Goal: Information Seeking & Learning: Learn about a topic

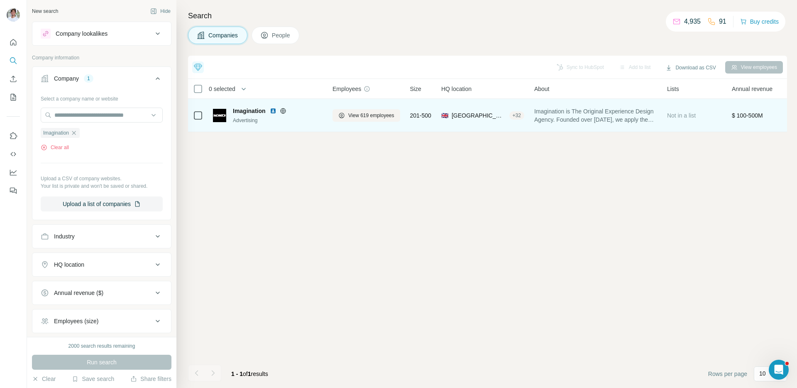
click at [275, 110] on img at bounding box center [273, 111] width 7 height 7
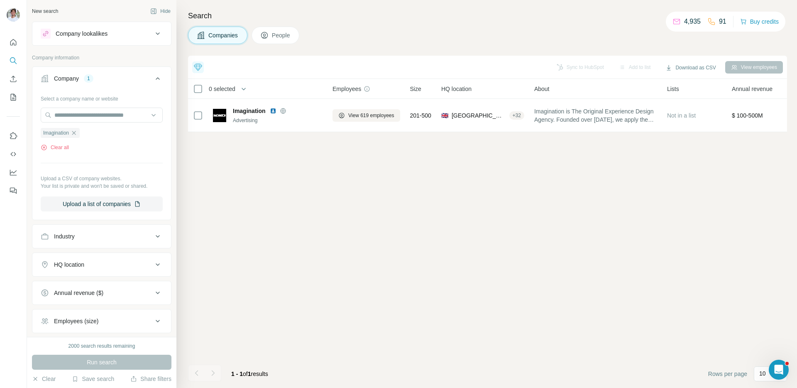
click at [329, 219] on div "Top 5 companies you should reach out to [DATE] LeagueApps Recent Fundraising +1…" at bounding box center [487, 222] width 599 height 332
click at [437, 22] on div "Search Companies People Top 5 companies you should reach out to [DATE] LeagueAp…" at bounding box center [487, 194] width 621 height 388
click at [76, 133] on icon "button" at bounding box center [74, 133] width 4 height 4
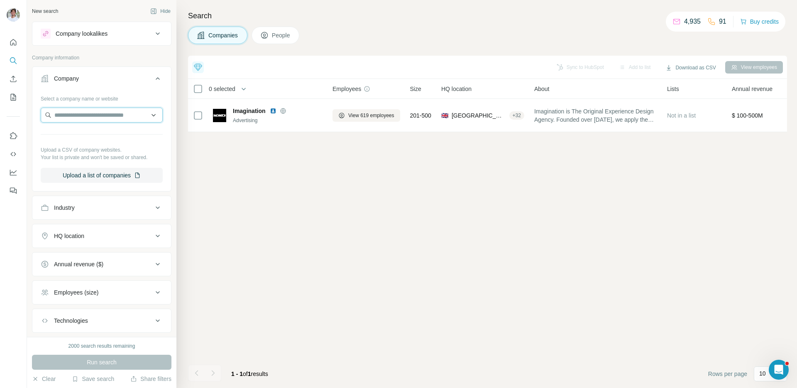
click at [69, 113] on input "text" at bounding box center [102, 115] width 122 height 15
paste input "**********"
type input "**********"
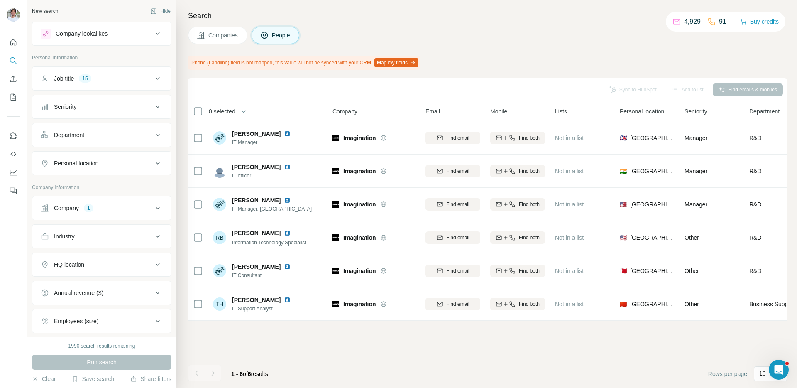
click at [109, 204] on div "Company 1" at bounding box center [97, 208] width 112 height 8
click at [76, 261] on icon "button" at bounding box center [74, 262] width 7 height 7
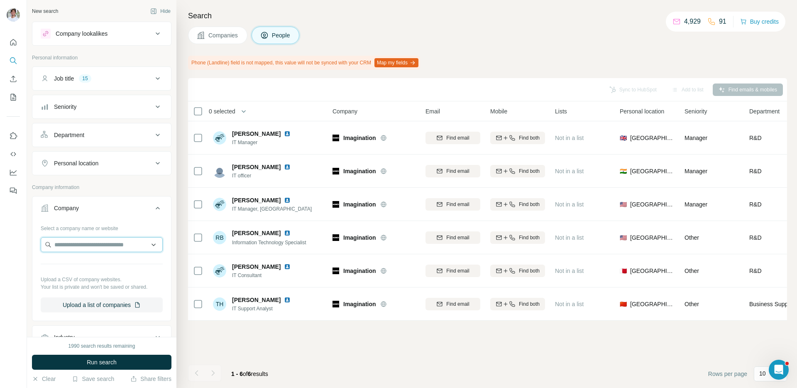
click at [81, 251] on input "text" at bounding box center [102, 244] width 122 height 15
paste input "**********"
type input "**********"
click at [81, 260] on p "Responsive Education Solutions" at bounding box center [105, 263] width 83 height 8
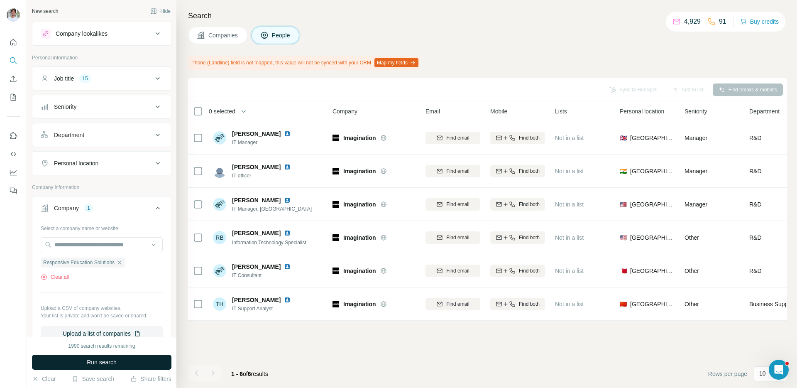
click at [76, 360] on button "Run search" at bounding box center [102, 362] width 140 height 15
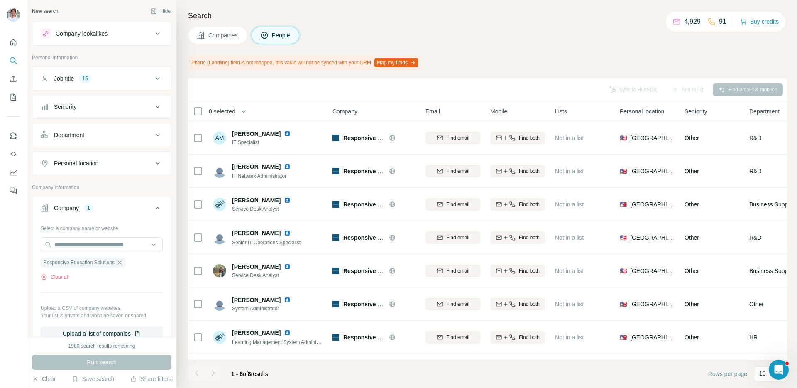
click at [230, 40] on button "Companies" at bounding box center [217, 35] width 59 height 17
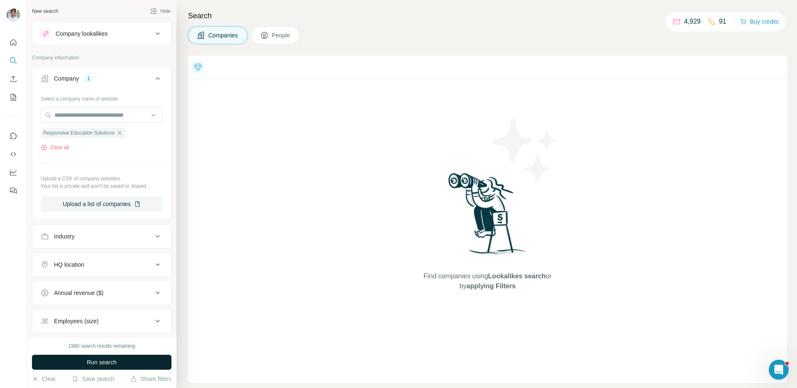
click at [121, 358] on button "Run search" at bounding box center [102, 362] width 140 height 15
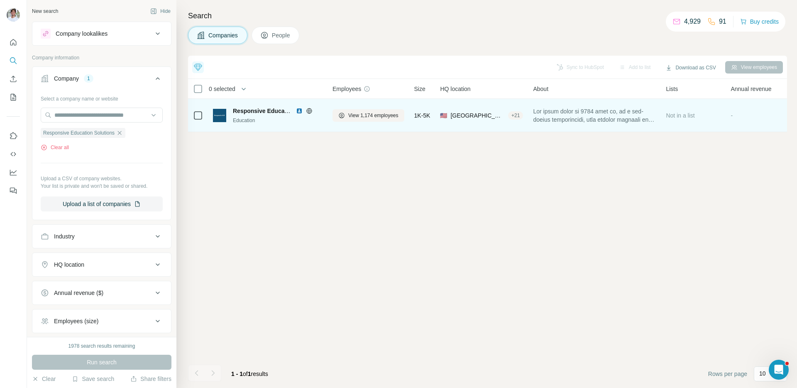
click at [298, 112] on img at bounding box center [299, 111] width 7 height 7
click at [373, 116] on span "View 1,174 employees" at bounding box center [373, 115] width 50 height 7
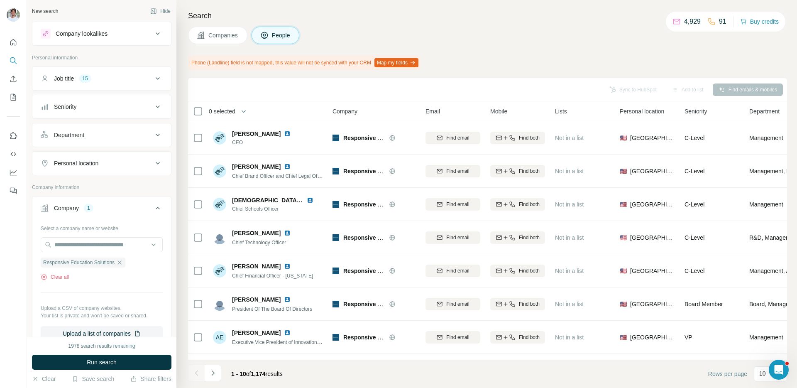
click at [143, 354] on div "1978 search results remaining Run search Clear Save search Share filters" at bounding box center [102, 362] width 150 height 51
click at [142, 358] on button "Run search" at bounding box center [102, 362] width 140 height 15
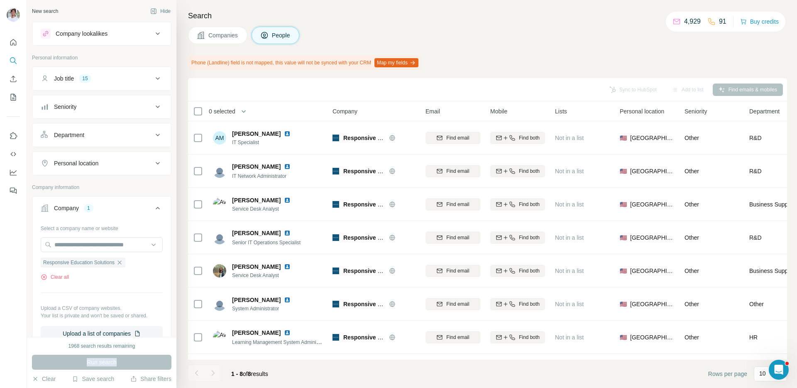
click at [142, 358] on div "Run search" at bounding box center [102, 362] width 140 height 15
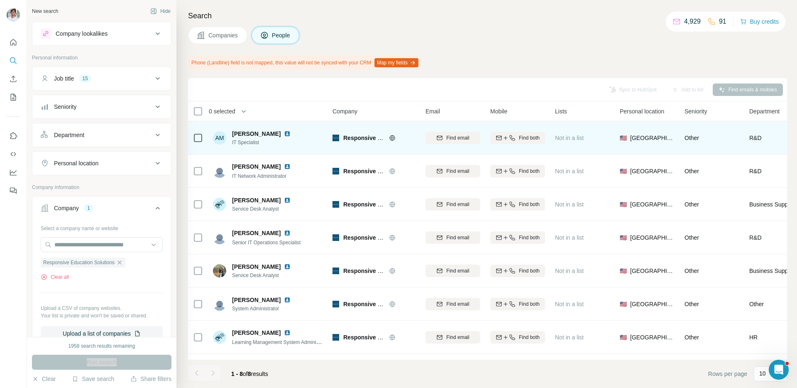
click at [284, 134] on img at bounding box center [287, 133] width 7 height 7
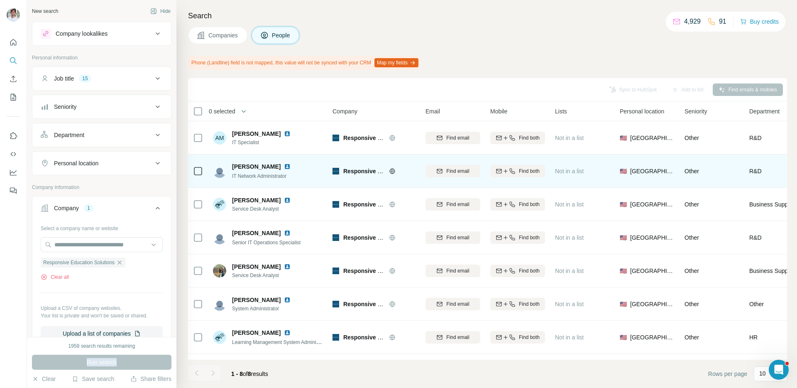
click at [284, 165] on img at bounding box center [287, 166] width 7 height 7
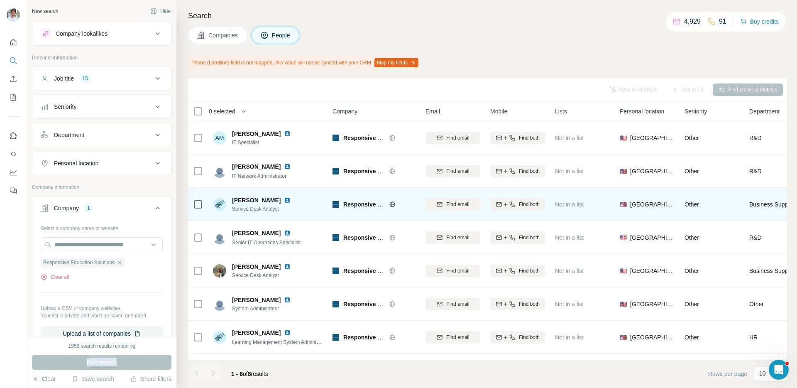
click at [291, 200] on img at bounding box center [287, 200] width 7 height 7
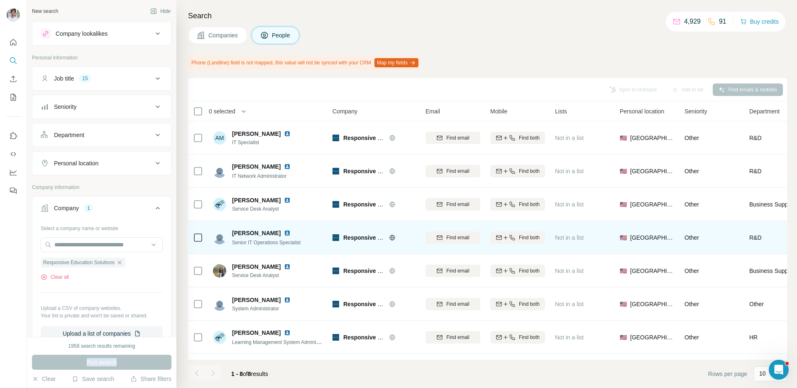
click at [284, 233] on img at bounding box center [287, 233] width 7 height 7
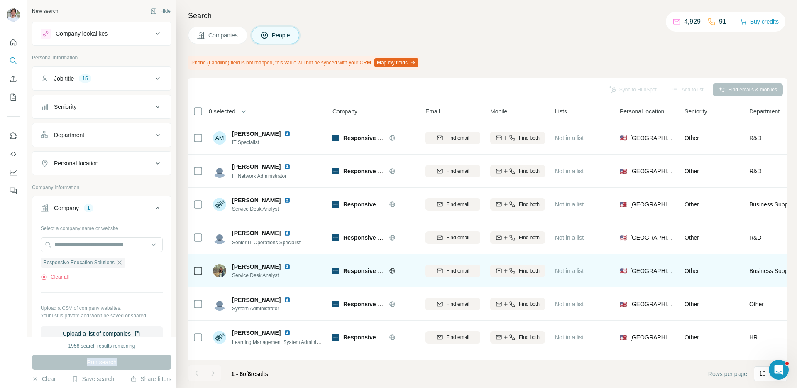
click at [284, 267] on img at bounding box center [287, 266] width 7 height 7
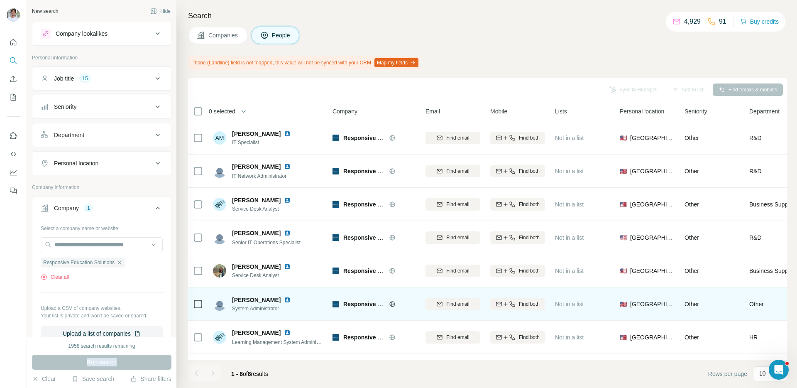
scroll to position [27, 0]
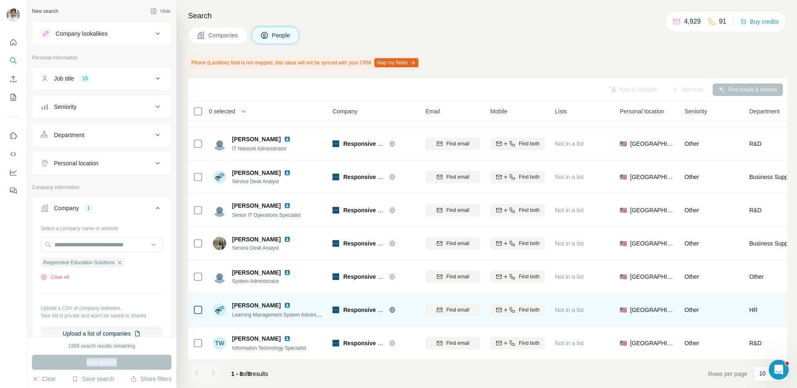
drag, startPoint x: 283, startPoint y: 271, endPoint x: 276, endPoint y: 321, distance: 49.9
click at [284, 271] on img at bounding box center [287, 272] width 7 height 7
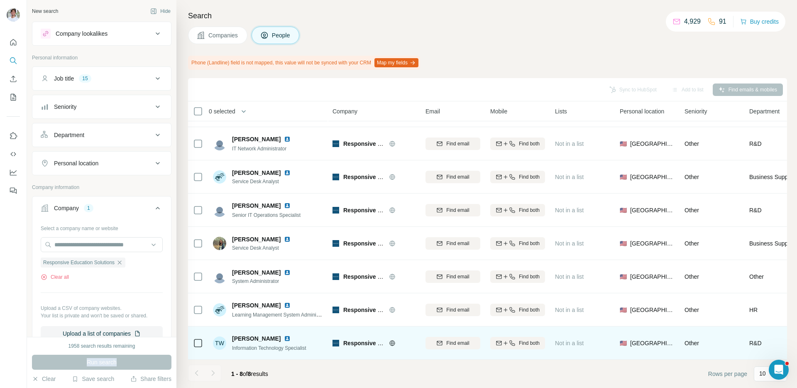
click at [284, 338] on img at bounding box center [287, 338] width 7 height 7
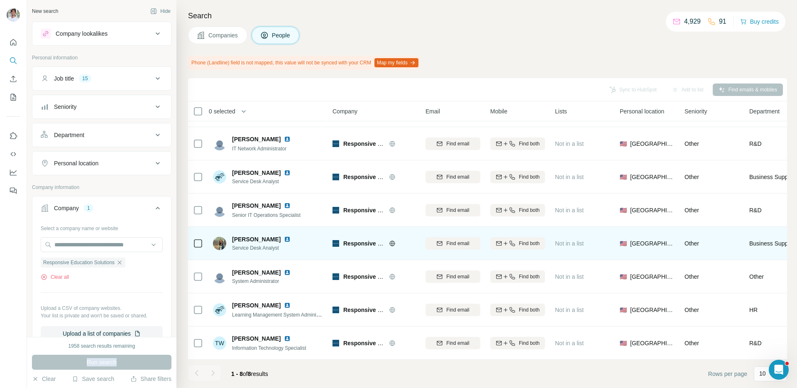
scroll to position [0, 0]
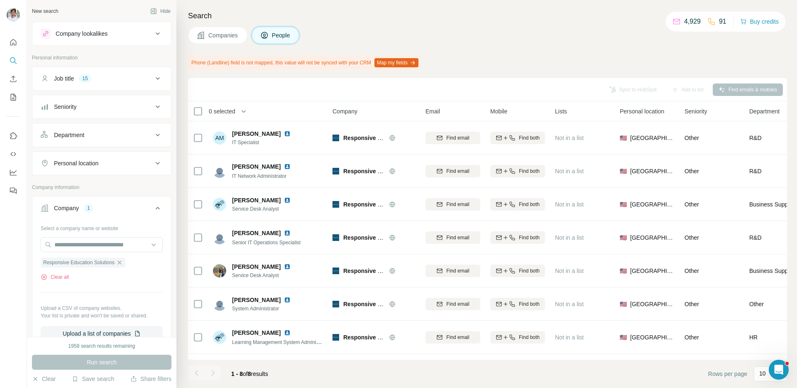
click at [467, 30] on div "Companies People" at bounding box center [487, 35] width 599 height 17
click at [122, 263] on icon "button" at bounding box center [120, 262] width 4 height 4
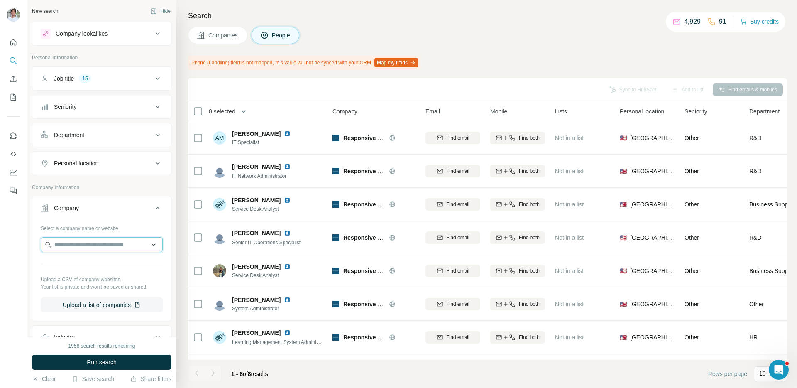
click at [124, 252] on input "text" at bounding box center [102, 244] width 122 height 15
paste input "********"
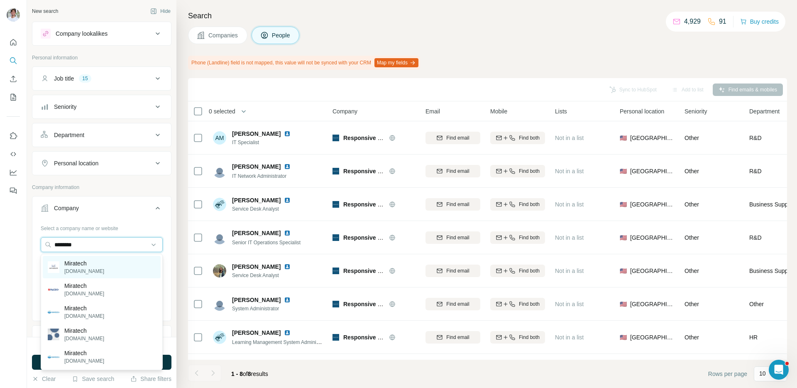
type input "********"
click at [115, 263] on div "Miratech miratechgroup.com" at bounding box center [102, 267] width 118 height 22
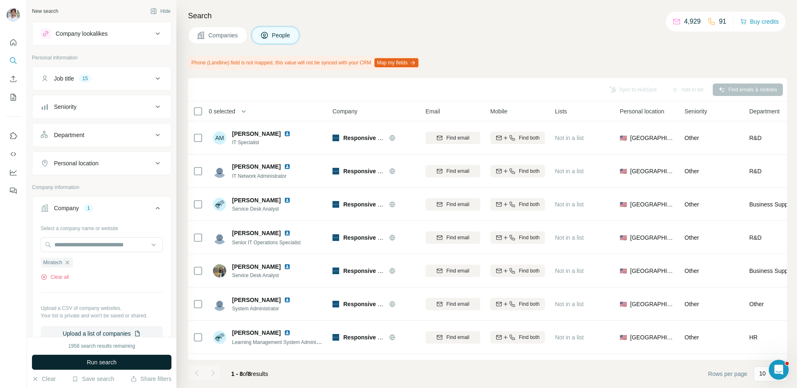
click at [113, 369] on button "Run search" at bounding box center [102, 362] width 140 height 15
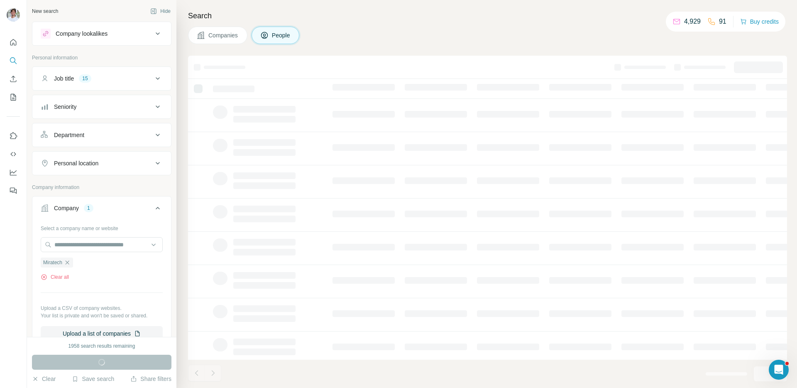
click at [115, 366] on div "Run search" at bounding box center [102, 362] width 140 height 15
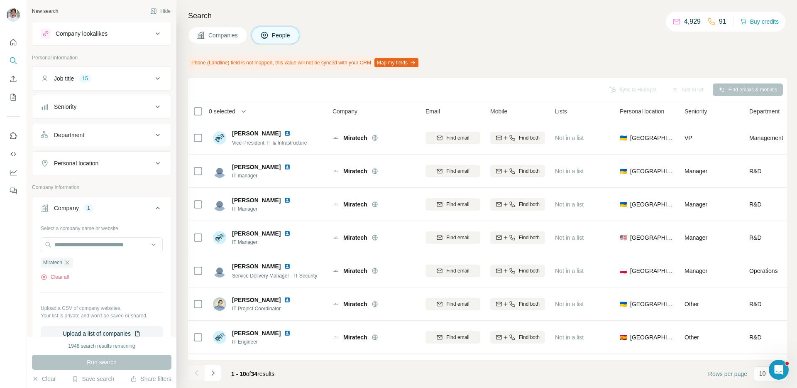
click at [230, 40] on button "Companies" at bounding box center [217, 35] width 59 height 17
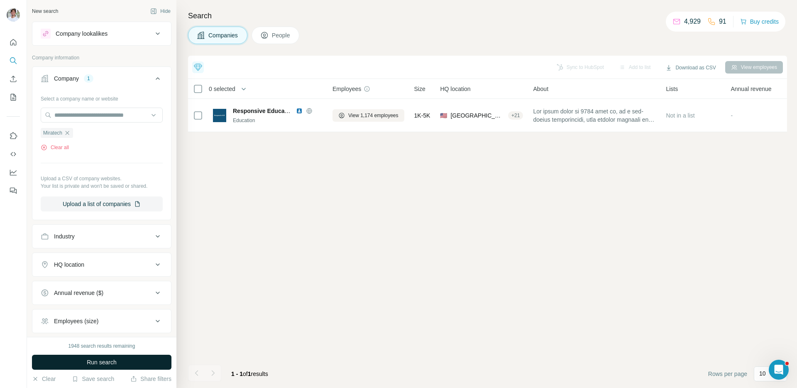
click at [133, 358] on button "Run search" at bounding box center [102, 362] width 140 height 15
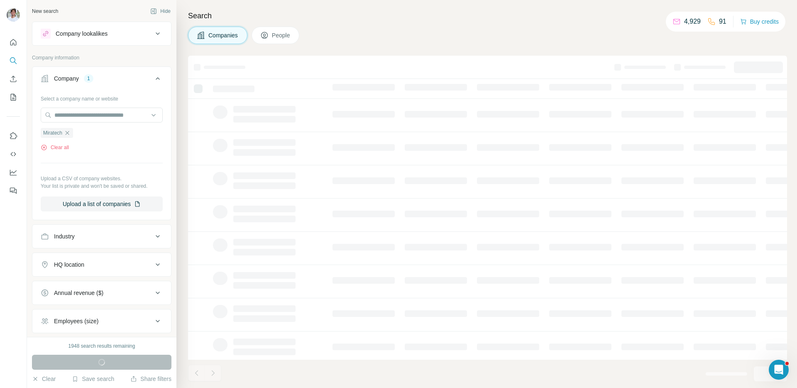
click at [133, 358] on div "Run search" at bounding box center [102, 362] width 140 height 15
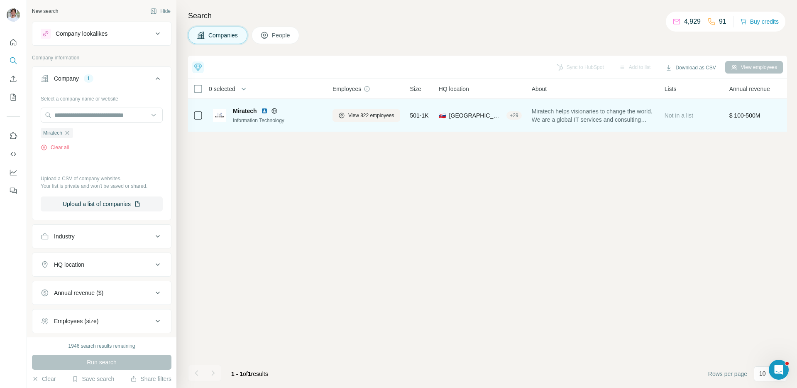
click at [266, 109] on img at bounding box center [264, 111] width 7 height 7
click at [355, 118] on span "View 822 employees" at bounding box center [371, 115] width 46 height 7
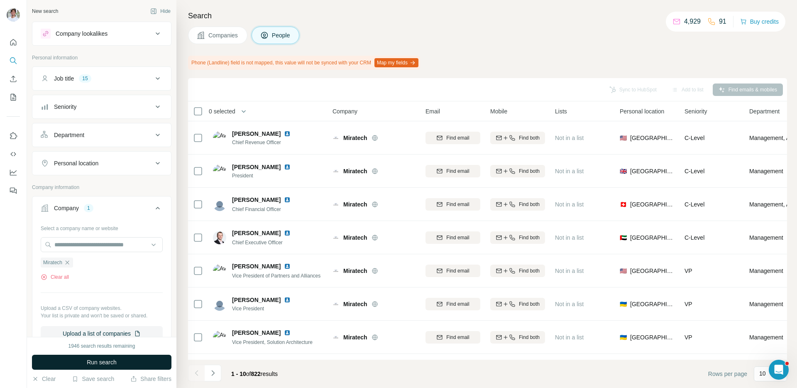
click at [124, 361] on button "Run search" at bounding box center [102, 362] width 140 height 15
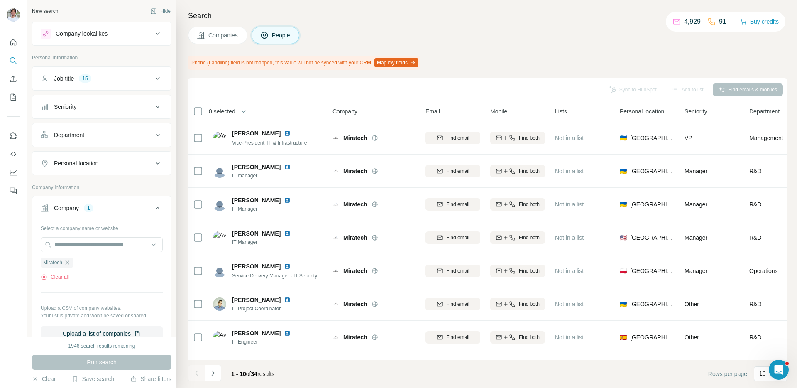
click at [124, 361] on div "Run search" at bounding box center [102, 362] width 140 height 15
click at [69, 263] on icon "button" at bounding box center [68, 262] width 4 height 4
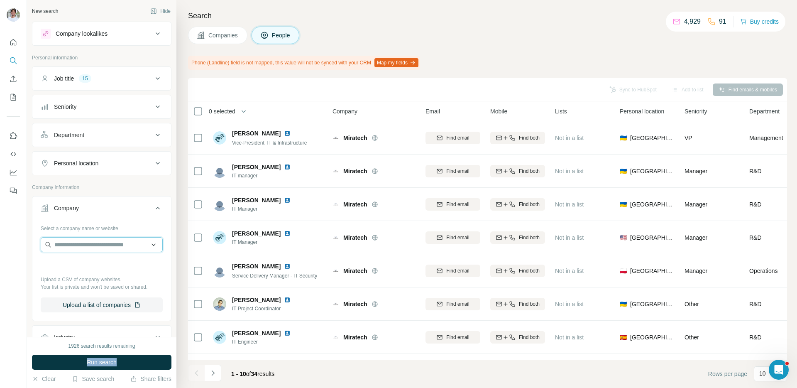
click at [78, 246] on input "text" at bounding box center [102, 244] width 122 height 15
paste input "********"
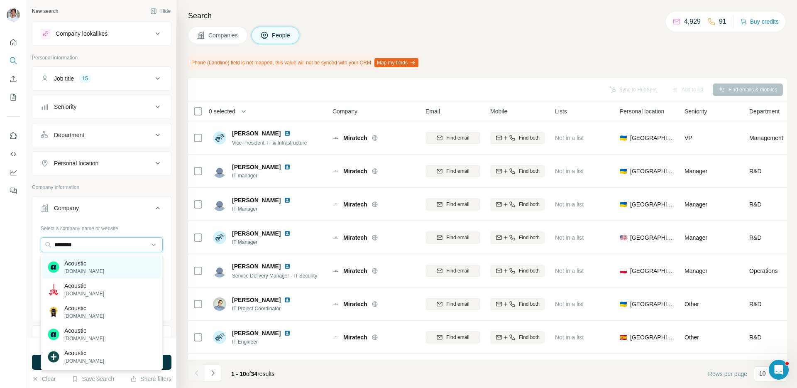
type input "********"
click at [84, 261] on p "Acoustic" at bounding box center [84, 263] width 40 height 8
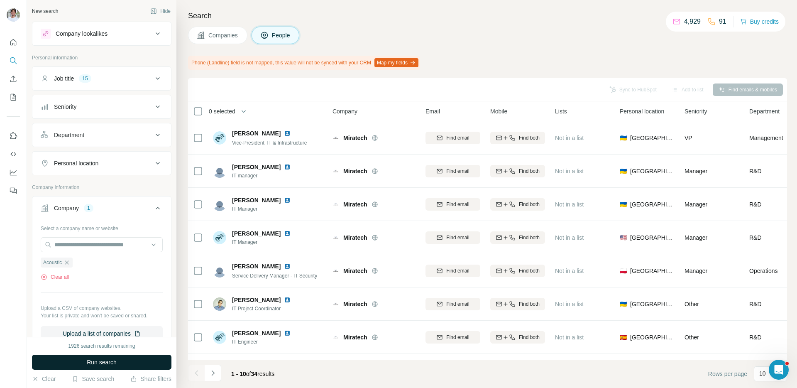
click at [101, 359] on span "Run search" at bounding box center [102, 362] width 30 height 8
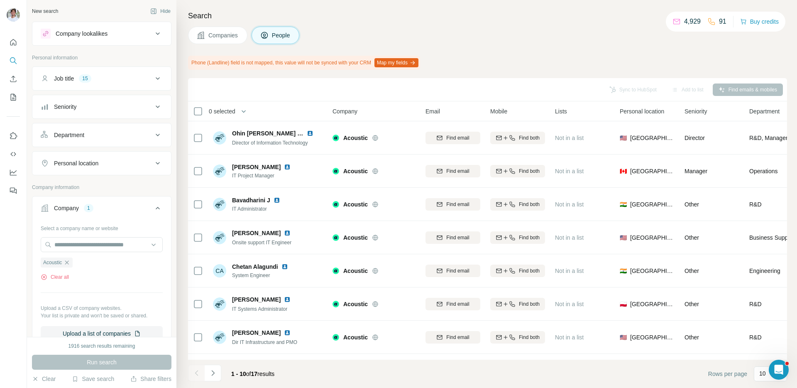
click at [233, 29] on button "Companies" at bounding box center [217, 35] width 59 height 17
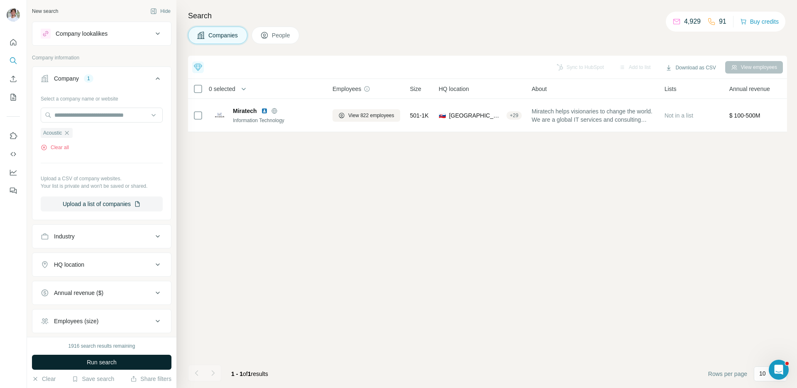
click at [137, 357] on button "Run search" at bounding box center [102, 362] width 140 height 15
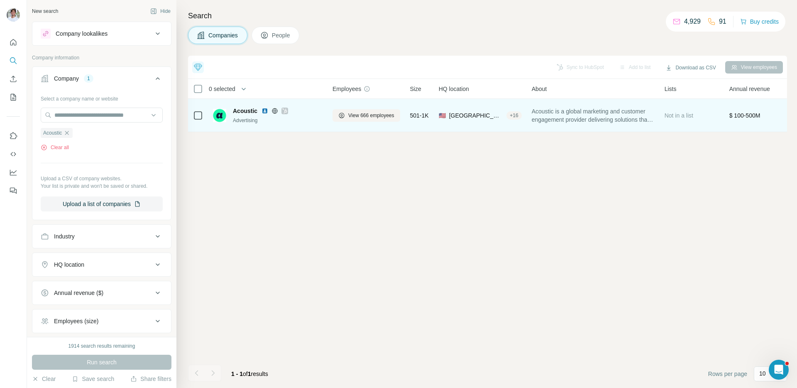
click at [264, 110] on img at bounding box center [265, 111] width 7 height 7
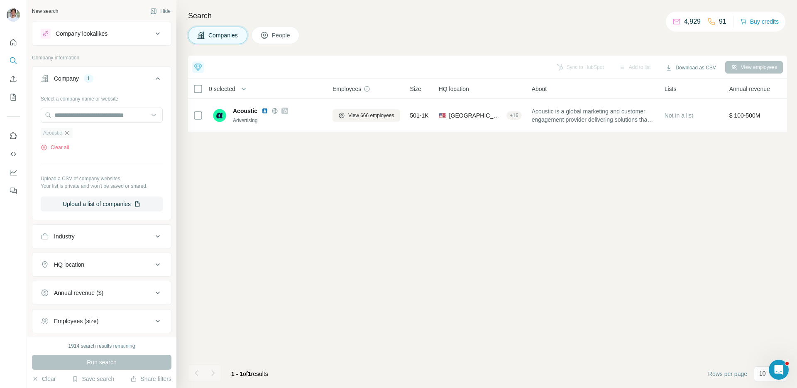
click at [69, 134] on icon "button" at bounding box center [67, 133] width 7 height 7
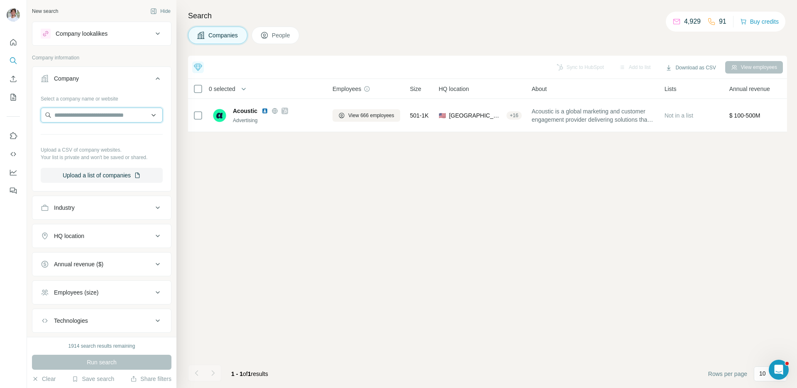
click at [74, 113] on input "text" at bounding box center [102, 115] width 122 height 15
type input "**********"
click at [73, 133] on p "truckstop.com" at bounding box center [87, 134] width 47 height 8
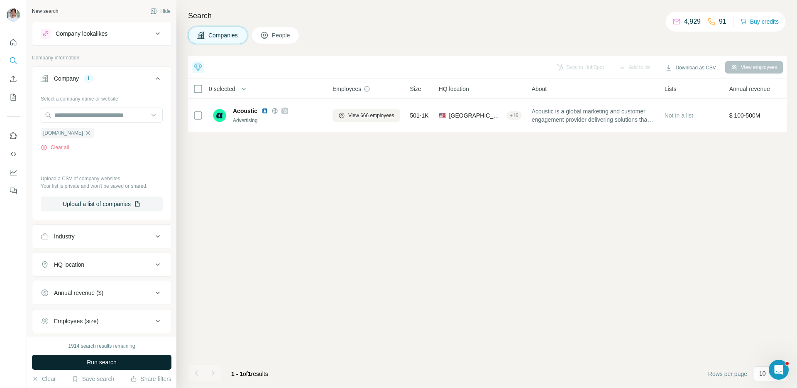
click at [78, 363] on button "Run search" at bounding box center [102, 362] width 140 height 15
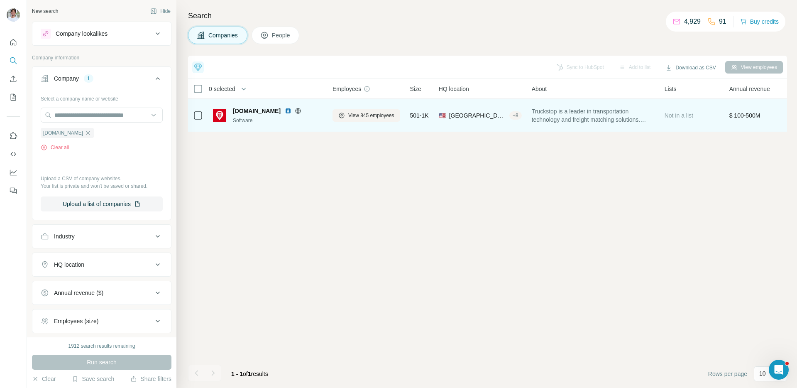
click at [285, 113] on img at bounding box center [288, 111] width 7 height 7
click at [390, 115] on span "View 845 employees" at bounding box center [371, 115] width 46 height 7
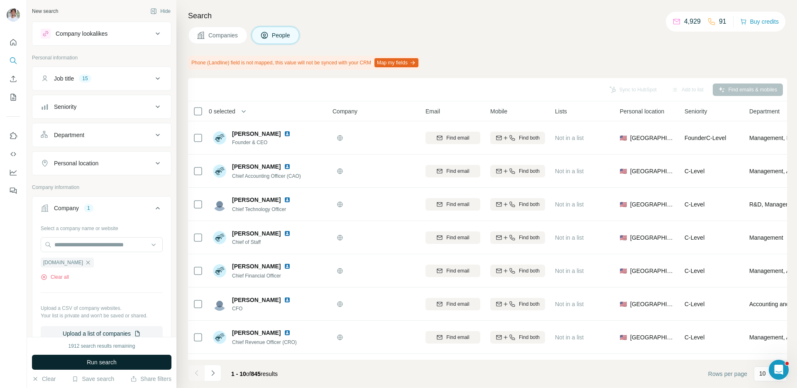
click at [137, 357] on button "Run search" at bounding box center [102, 362] width 140 height 15
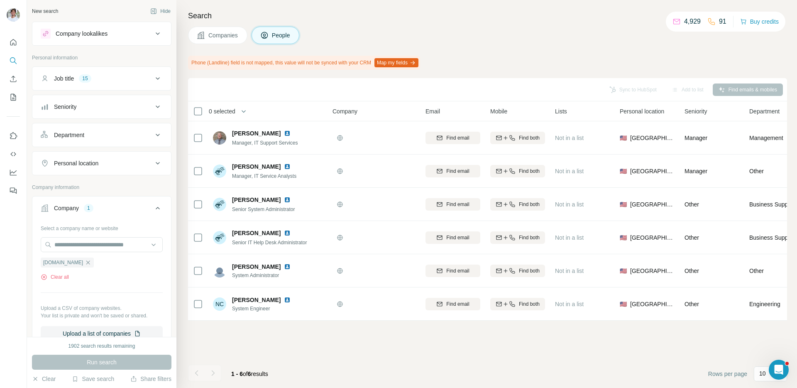
click at [444, 10] on h4 "Search" at bounding box center [487, 16] width 599 height 12
click at [85, 260] on icon "button" at bounding box center [88, 262] width 7 height 7
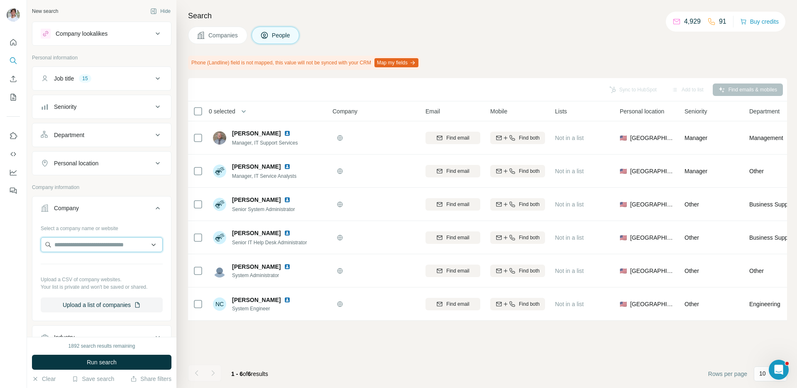
click at [90, 250] on input "text" at bounding box center [102, 244] width 122 height 15
type input "**********"
click at [89, 261] on p "Behaviour Interactive" at bounding box center [91, 263] width 55 height 8
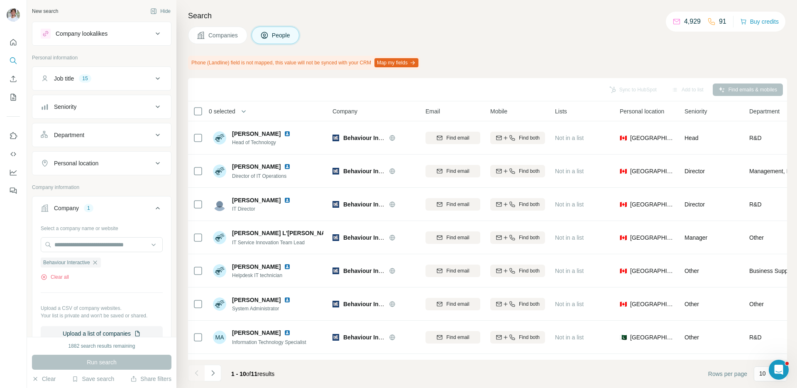
click at [226, 41] on button "Companies" at bounding box center [217, 35] width 59 height 17
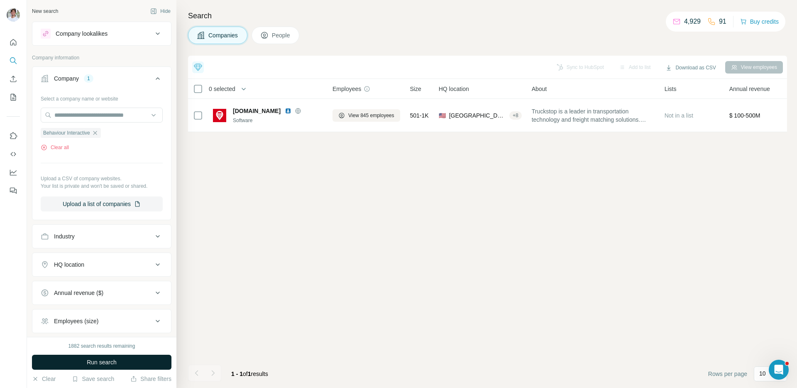
click at [112, 356] on button "Run search" at bounding box center [102, 362] width 140 height 15
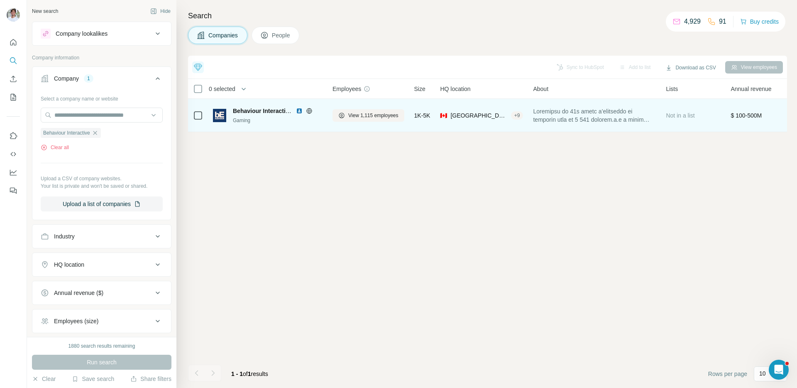
click at [299, 110] on img at bounding box center [299, 111] width 7 height 7
click at [355, 116] on span "View 1,115 employees" at bounding box center [373, 115] width 50 height 7
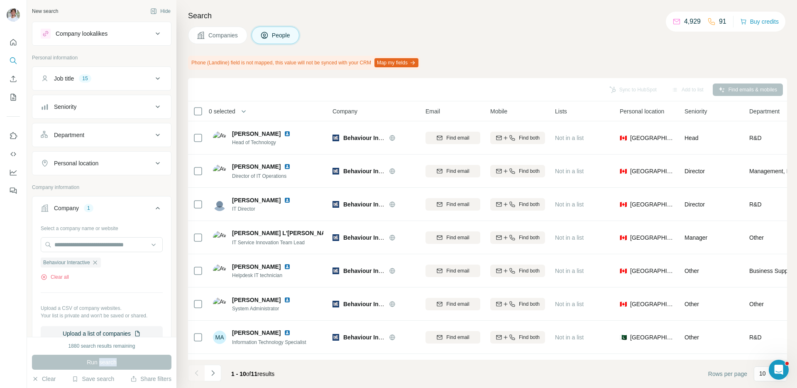
click at [114, 360] on div "Run search" at bounding box center [102, 362] width 140 height 15
click at [512, 61] on div "Phone (Landline) field is not mapped, this value will not be synced with your C…" at bounding box center [487, 63] width 599 height 14
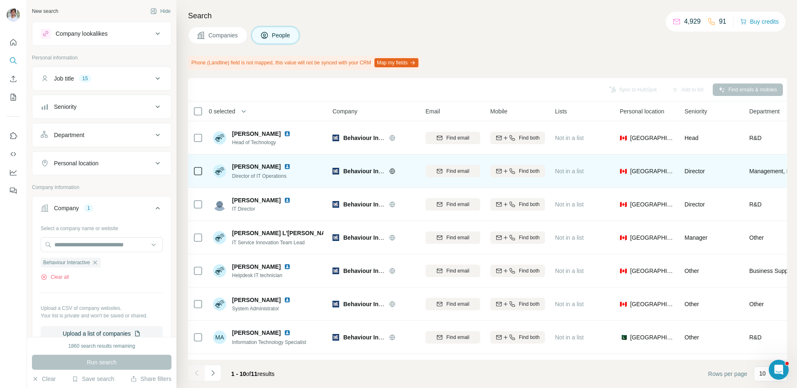
click at [284, 167] on img at bounding box center [287, 166] width 7 height 7
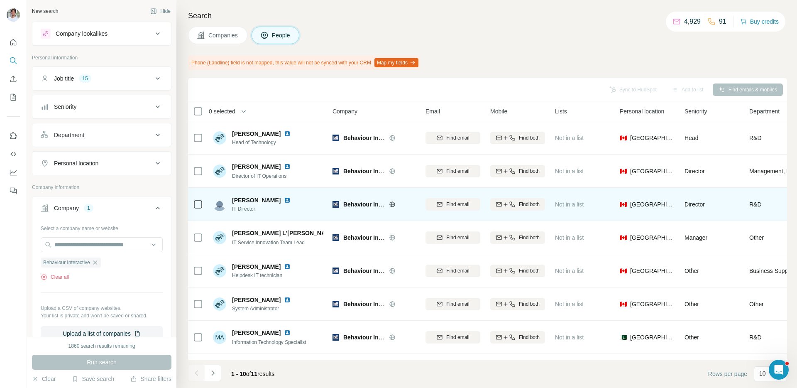
click at [290, 199] on img at bounding box center [287, 200] width 7 height 7
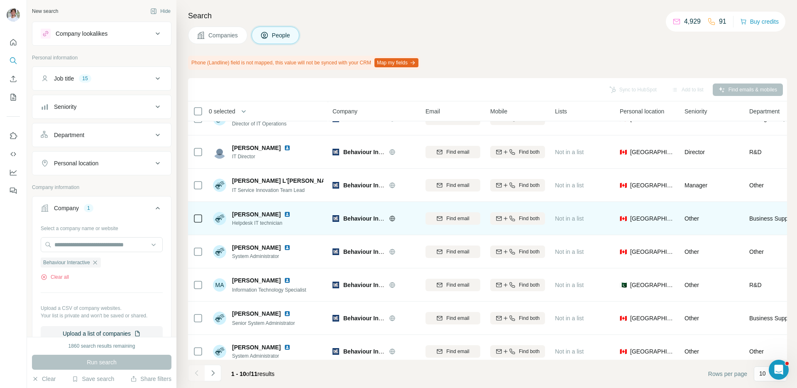
scroll to position [55, 0]
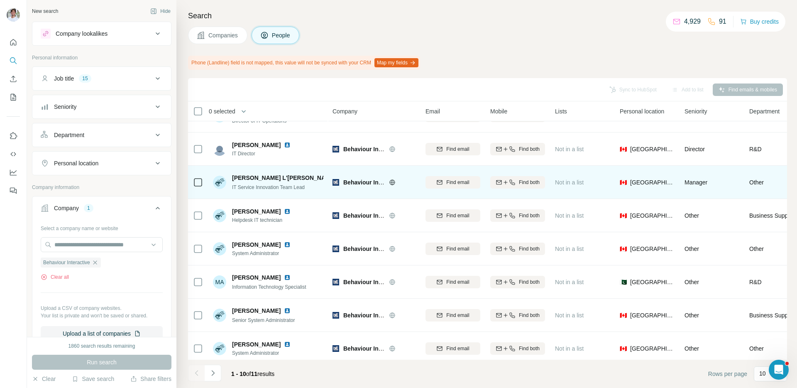
click at [340, 177] on img at bounding box center [343, 177] width 7 height 7
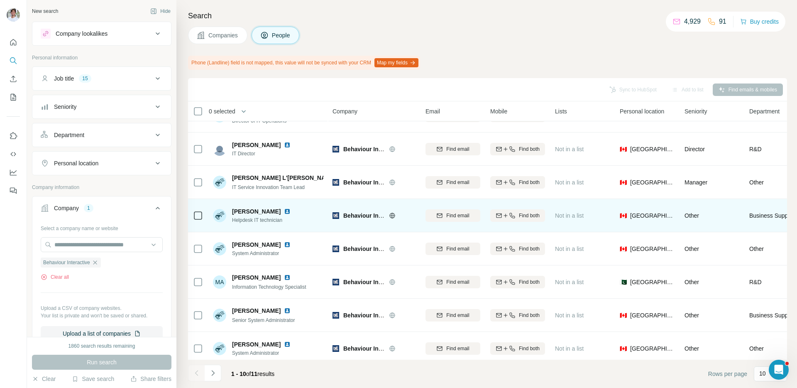
click at [291, 211] on img at bounding box center [287, 211] width 7 height 7
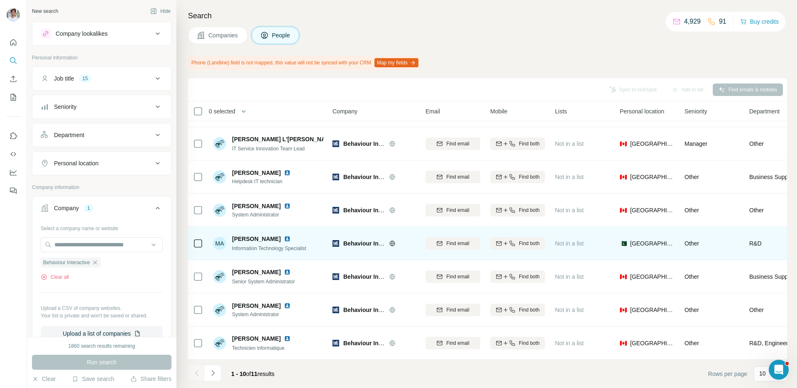
click at [284, 206] on img at bounding box center [287, 206] width 7 height 7
click at [284, 237] on img at bounding box center [287, 239] width 7 height 7
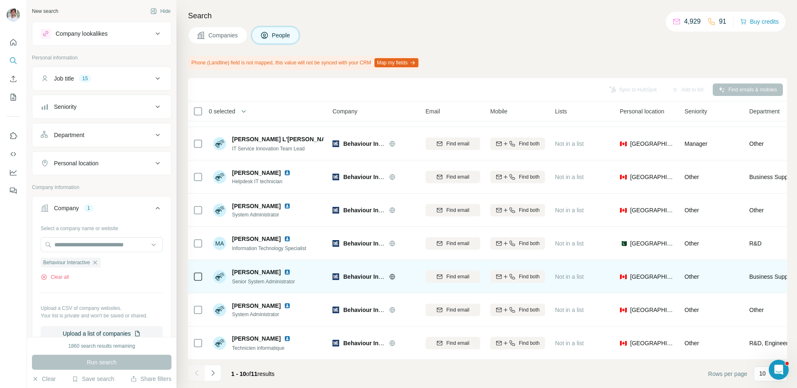
click at [284, 270] on img at bounding box center [287, 272] width 7 height 7
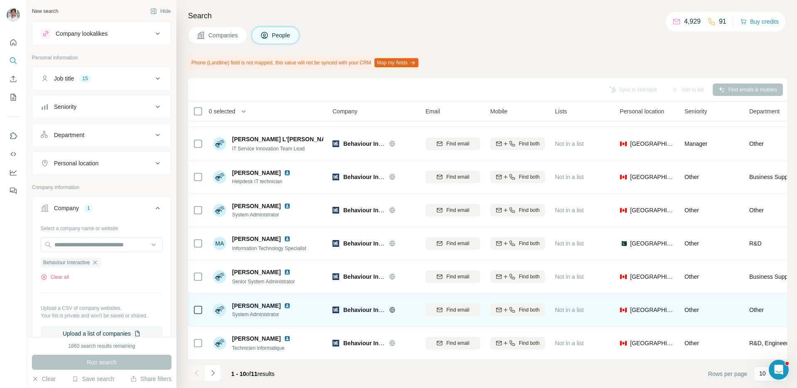
click at [291, 304] on img at bounding box center [287, 305] width 7 height 7
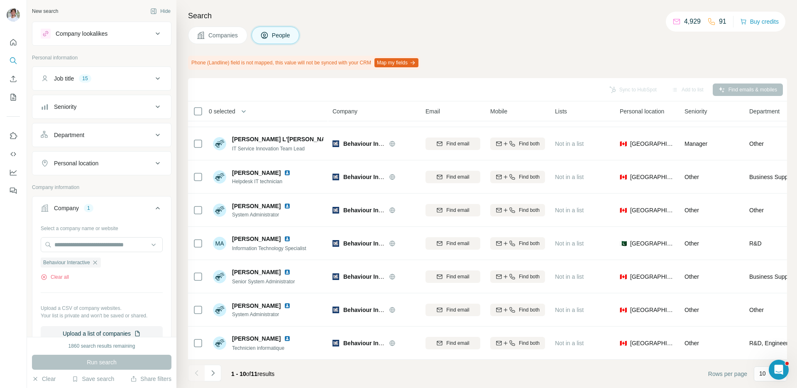
click at [399, 28] on div "Companies People" at bounding box center [487, 35] width 599 height 17
click at [97, 263] on icon "button" at bounding box center [95, 262] width 4 height 4
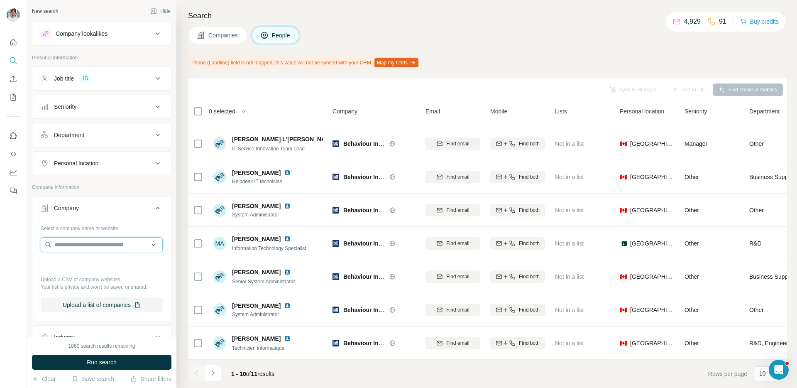
click at [74, 248] on input "text" at bounding box center [102, 244] width 122 height 15
paste input "******"
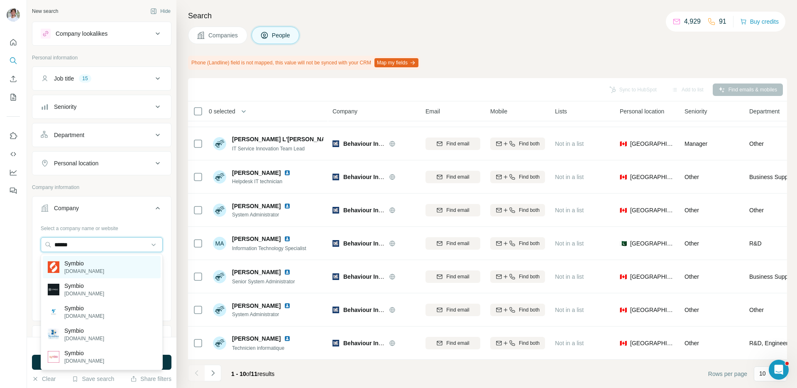
type input "******"
click at [85, 265] on p "Symbio" at bounding box center [84, 263] width 40 height 8
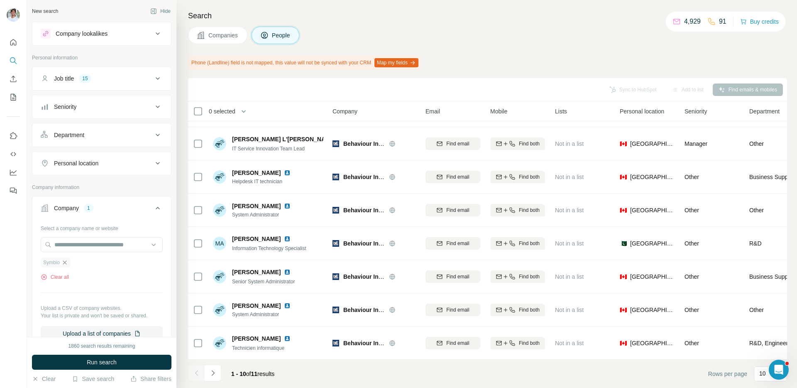
click at [66, 263] on icon "button" at bounding box center [64, 262] width 7 height 7
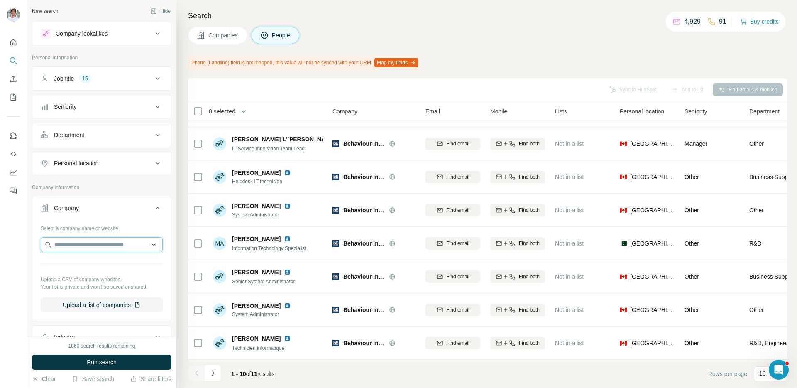
click at [75, 250] on input "text" at bounding box center [102, 244] width 122 height 15
paste input "******"
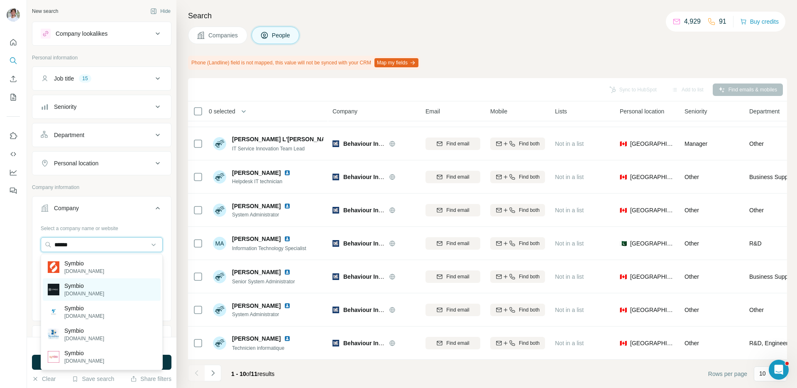
type input "******"
click at [112, 295] on div "Symbio symbio.com" at bounding box center [102, 289] width 118 height 22
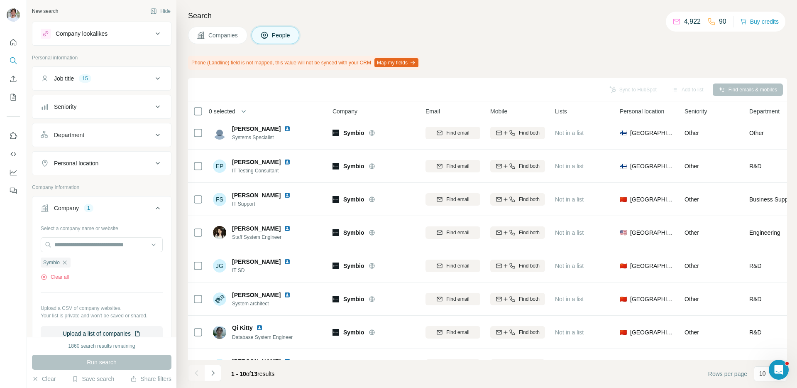
scroll to position [94, 0]
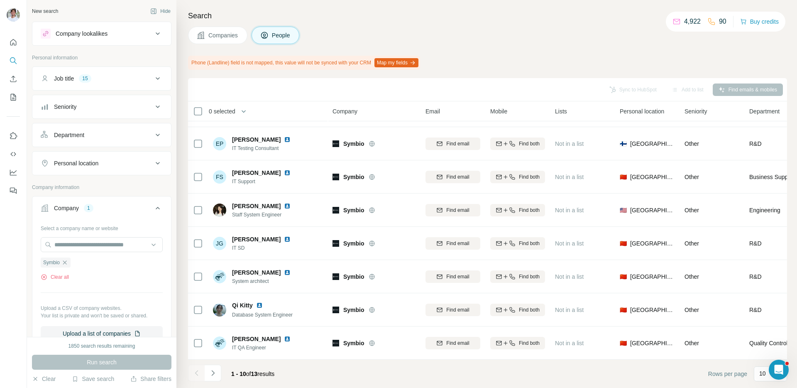
click at [233, 39] on span "Companies" at bounding box center [224, 35] width 30 height 8
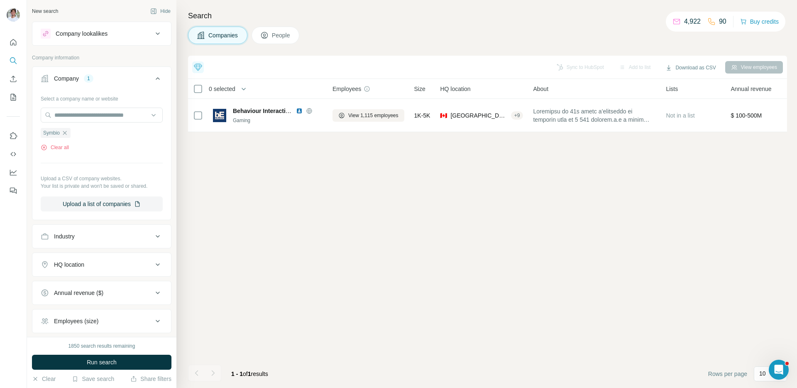
scroll to position [0, 0]
click at [156, 362] on button "Run search" at bounding box center [102, 362] width 140 height 15
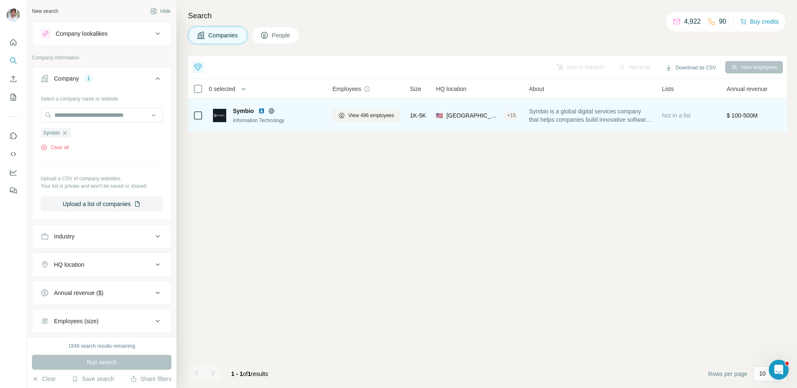
click at [262, 113] on img at bounding box center [261, 111] width 7 height 7
click at [382, 117] on span "View 496 employees" at bounding box center [371, 115] width 46 height 7
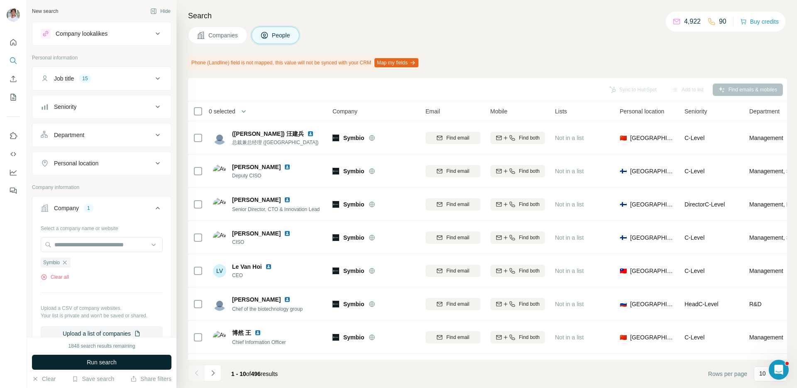
click at [157, 357] on button "Run search" at bounding box center [102, 362] width 140 height 15
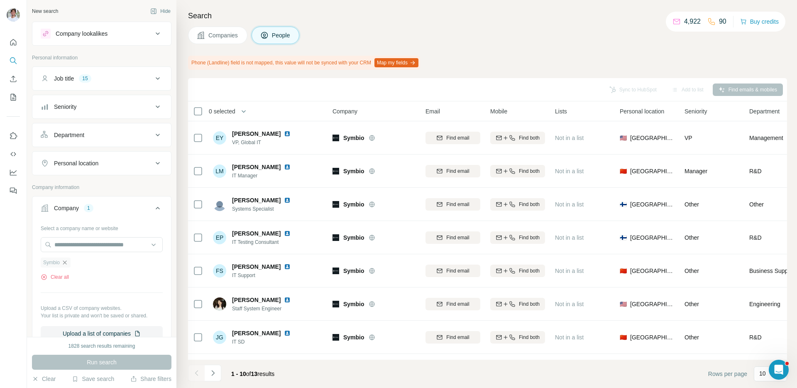
click at [67, 262] on icon "button" at bounding box center [64, 262] width 7 height 7
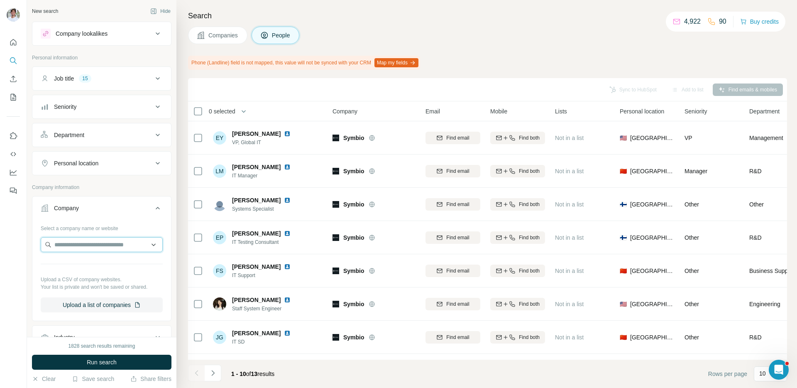
click at [82, 245] on input "text" at bounding box center [102, 244] width 122 height 15
type input "**********"
click at [428, 36] on div "Companies People" at bounding box center [487, 35] width 599 height 17
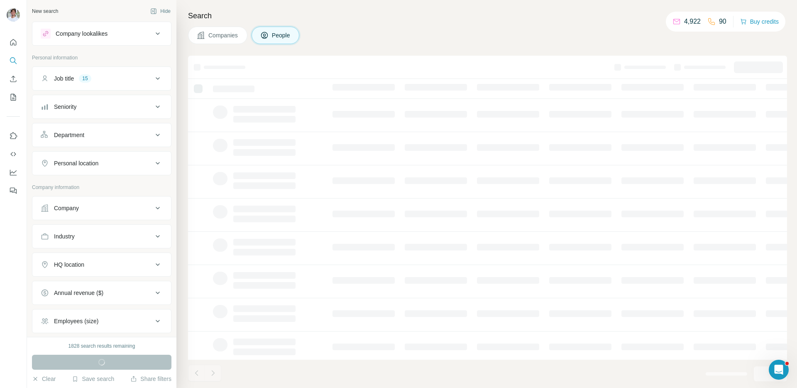
click at [96, 206] on div "Company" at bounding box center [97, 208] width 112 height 8
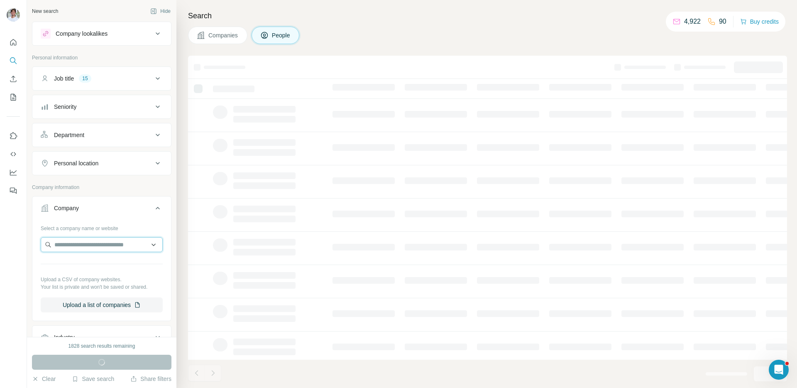
click at [90, 243] on input "text" at bounding box center [102, 244] width 122 height 15
paste input "**********"
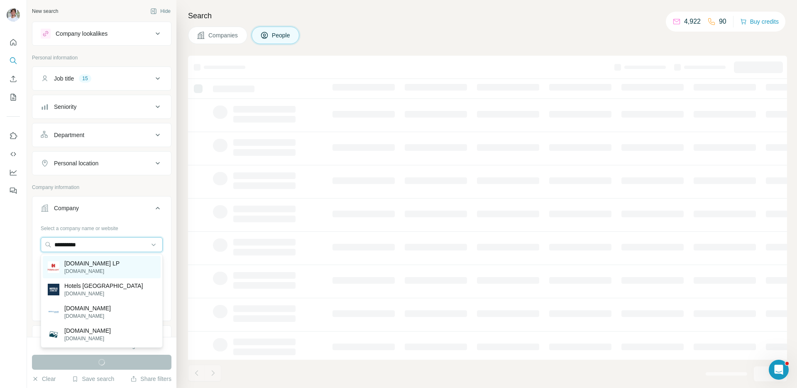
type input "**********"
click at [84, 261] on p "hotels.com LP" at bounding box center [91, 263] width 55 height 8
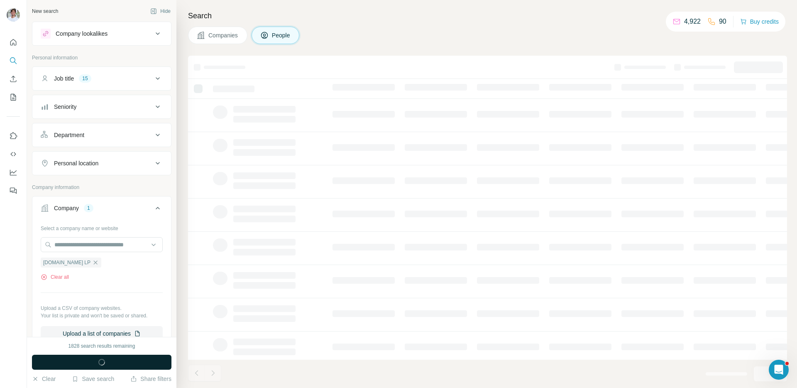
click at [103, 358] on div "button" at bounding box center [101, 362] width 7 height 8
click at [98, 361] on icon "button" at bounding box center [101, 362] width 9 height 9
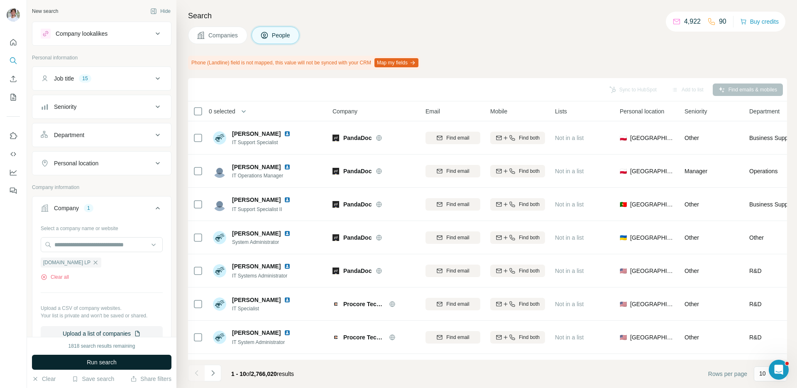
click at [135, 359] on button "Run search" at bounding box center [102, 362] width 140 height 15
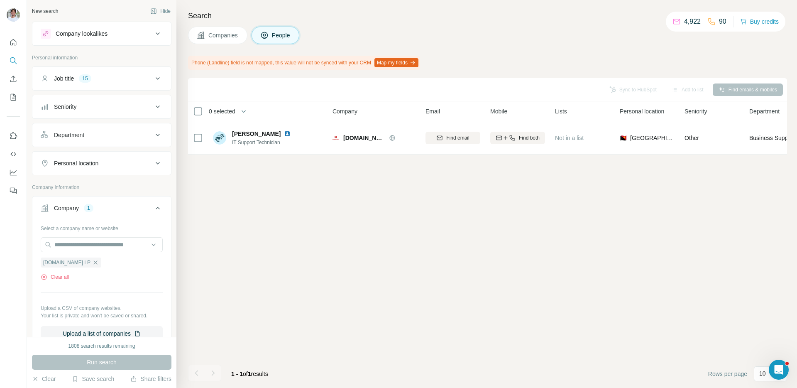
click at [221, 34] on span "Companies" at bounding box center [224, 35] width 30 height 8
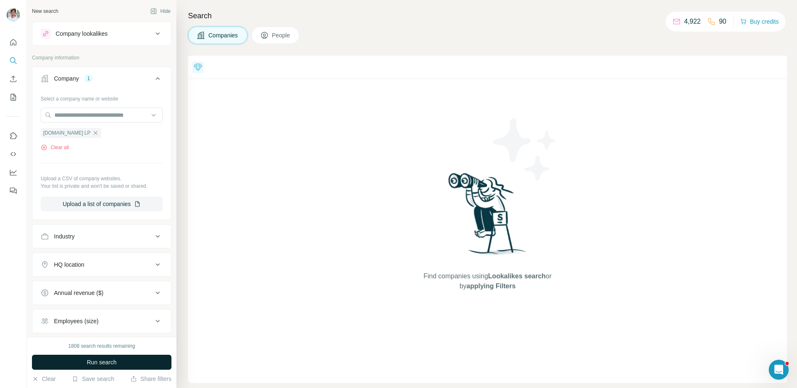
click at [132, 356] on button "Run search" at bounding box center [102, 362] width 140 height 15
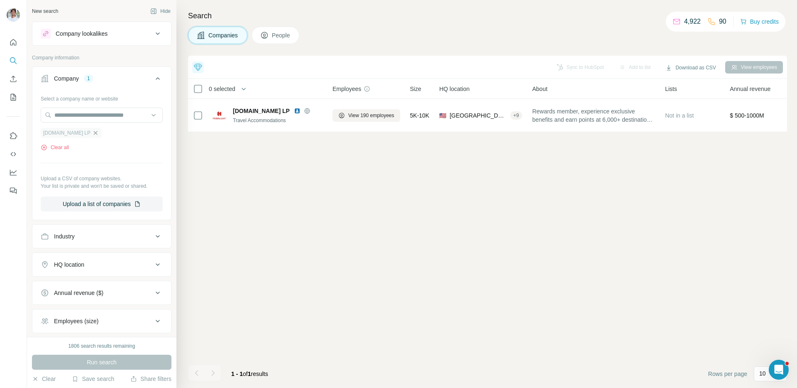
click at [92, 132] on icon "button" at bounding box center [95, 133] width 7 height 7
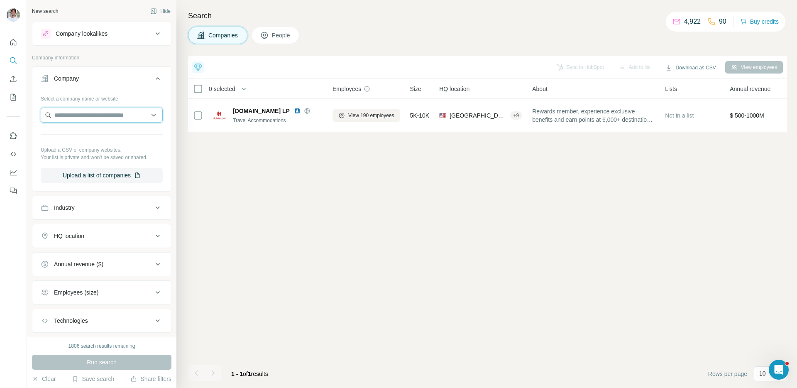
click at [88, 120] on input "text" at bounding box center [102, 115] width 122 height 15
paste input "******"
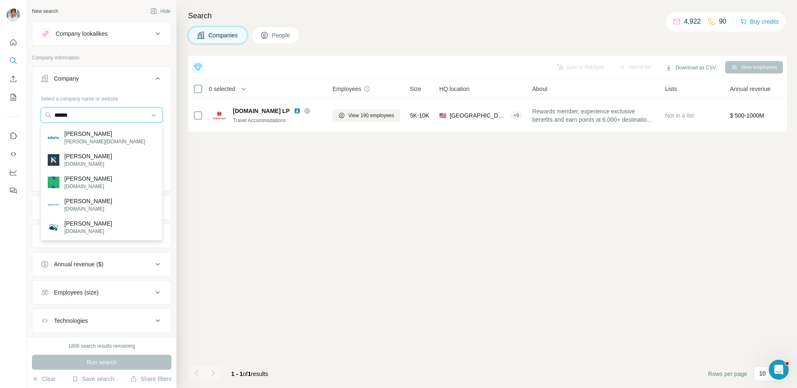
type input "******"
click at [108, 159] on p "Nelson" at bounding box center [88, 156] width 48 height 8
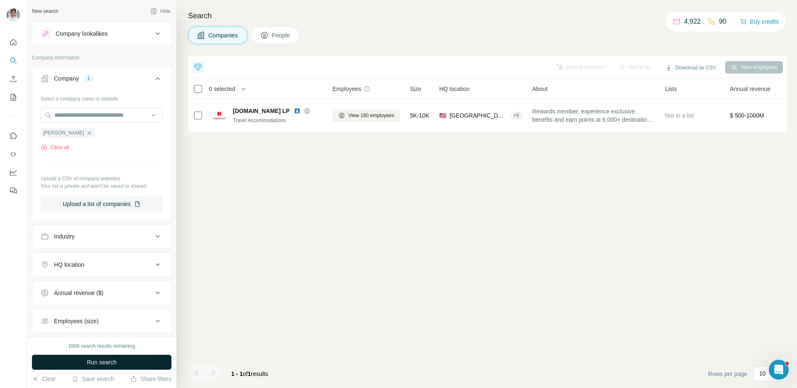
click at [94, 360] on span "Run search" at bounding box center [102, 362] width 30 height 8
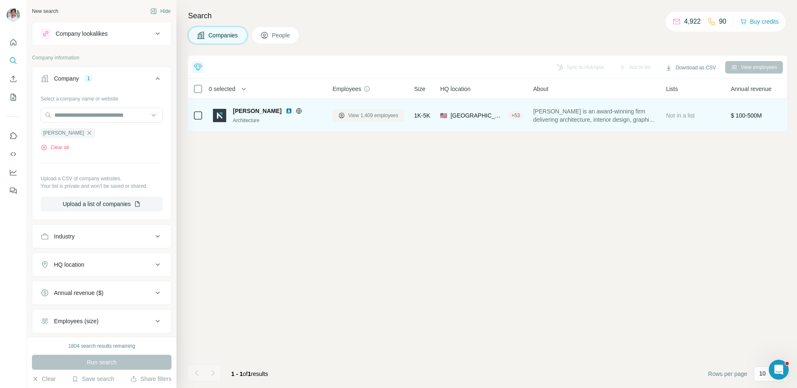
click at [360, 113] on span "View 1,409 employees" at bounding box center [373, 115] width 50 height 7
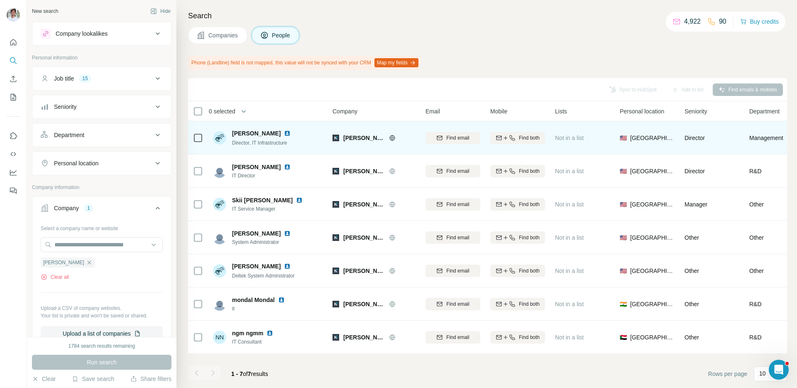
click at [276, 136] on div "Michael Lloyd" at bounding box center [266, 133] width 69 height 8
click at [284, 133] on img at bounding box center [287, 133] width 7 height 7
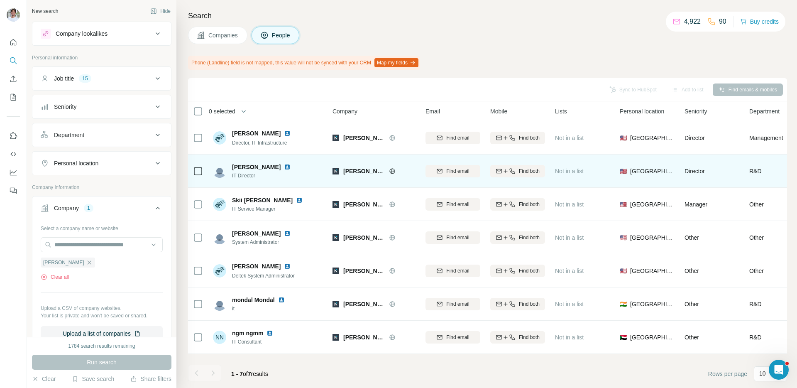
click at [284, 166] on img at bounding box center [287, 167] width 7 height 7
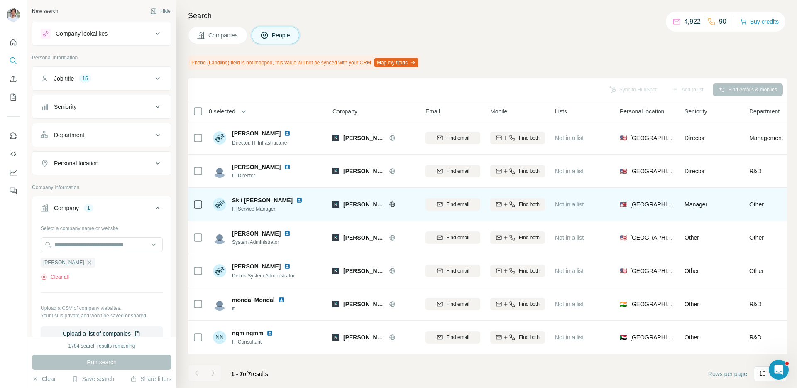
drag, startPoint x: 272, startPoint y: 200, endPoint x: 275, endPoint y: 217, distance: 17.4
click at [296, 200] on img at bounding box center [299, 200] width 7 height 7
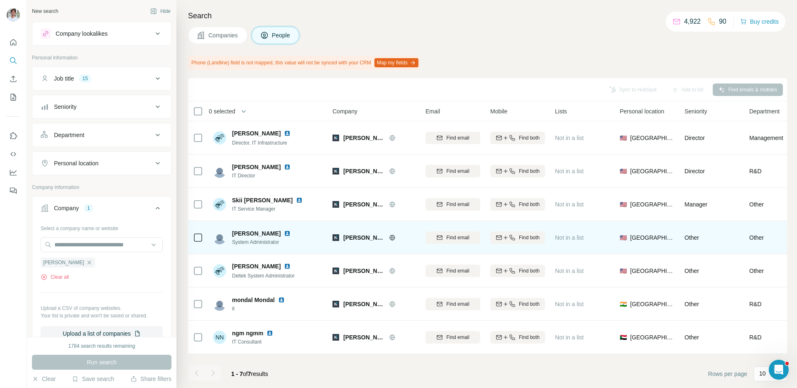
click at [284, 233] on img at bounding box center [287, 233] width 7 height 7
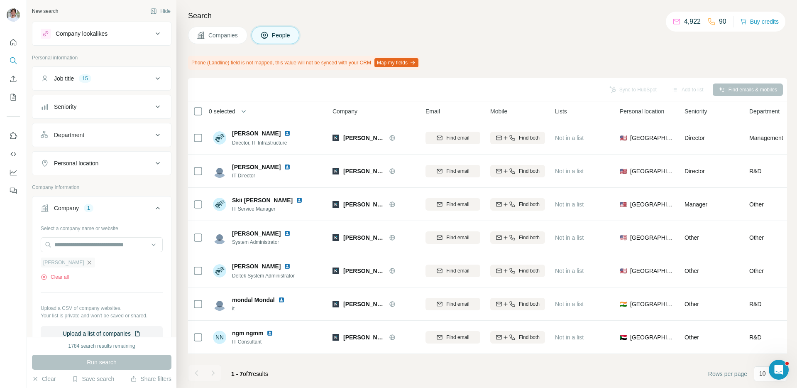
click at [86, 261] on icon "button" at bounding box center [89, 262] width 7 height 7
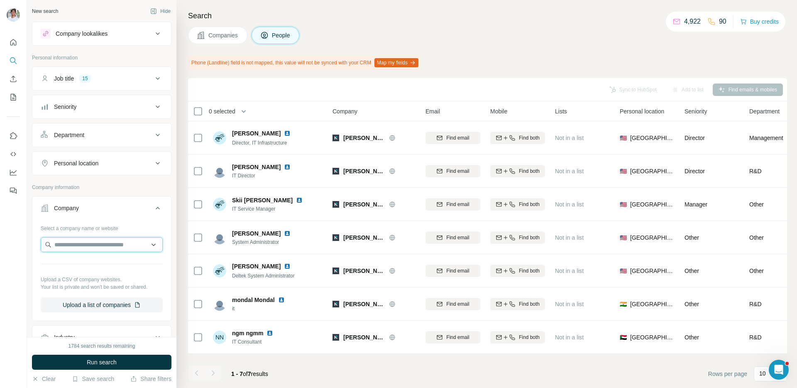
click at [84, 244] on input "text" at bounding box center [102, 244] width 122 height 15
paste input "***"
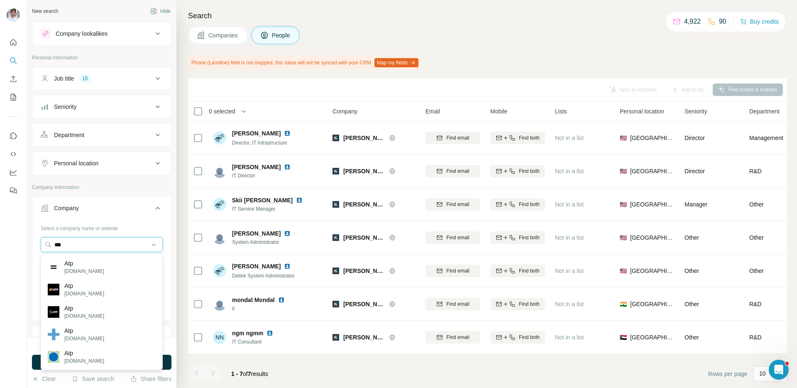
type input "***"
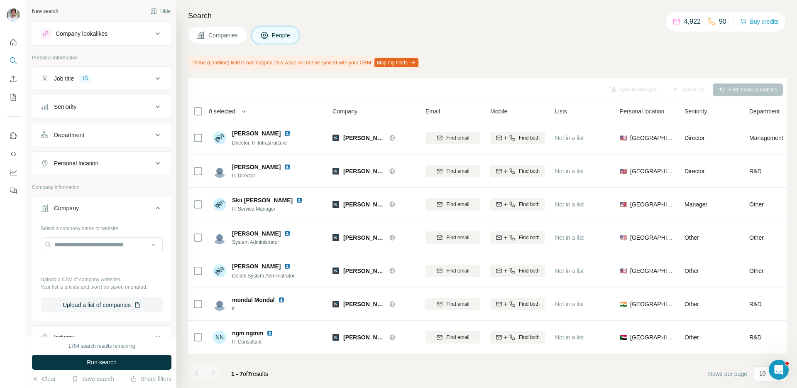
click at [183, 195] on div "Search Companies People Phone (Landline) field is not mapped, this value will n…" at bounding box center [487, 194] width 621 height 388
click at [110, 248] on input "text" at bounding box center [102, 244] width 122 height 15
paste input "*******"
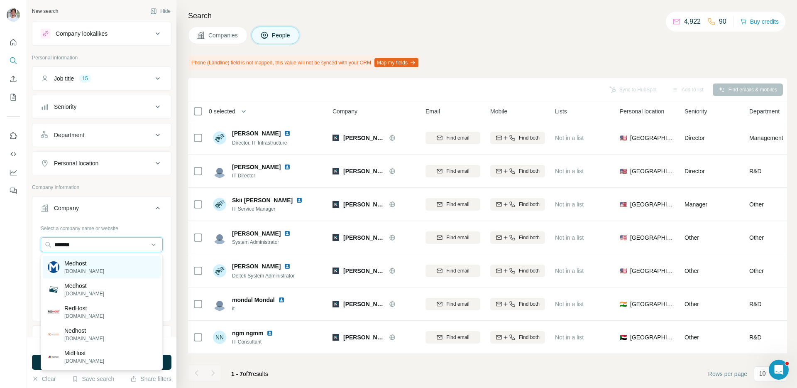
type input "*******"
click at [102, 266] on div "Medhost medhost.com" at bounding box center [102, 267] width 118 height 22
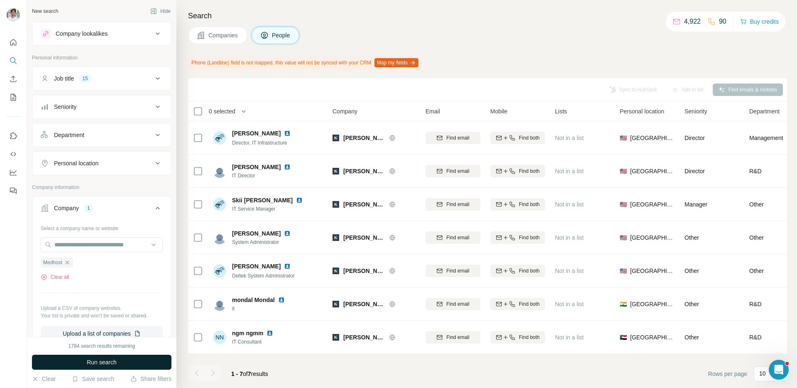
click at [99, 366] on button "Run search" at bounding box center [102, 362] width 140 height 15
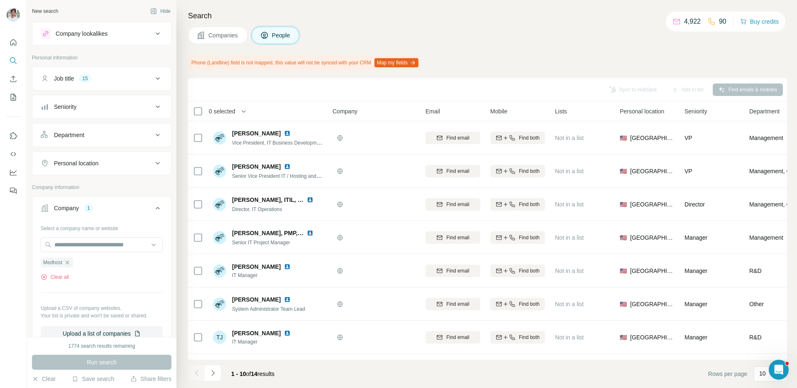
click at [226, 34] on span "Companies" at bounding box center [224, 35] width 30 height 8
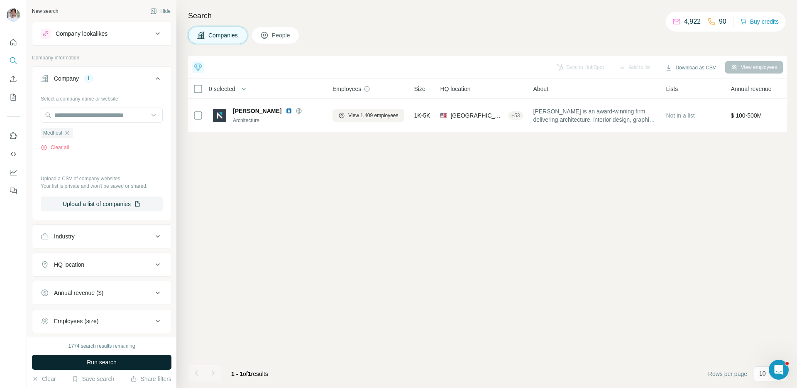
click at [108, 361] on span "Run search" at bounding box center [102, 362] width 30 height 8
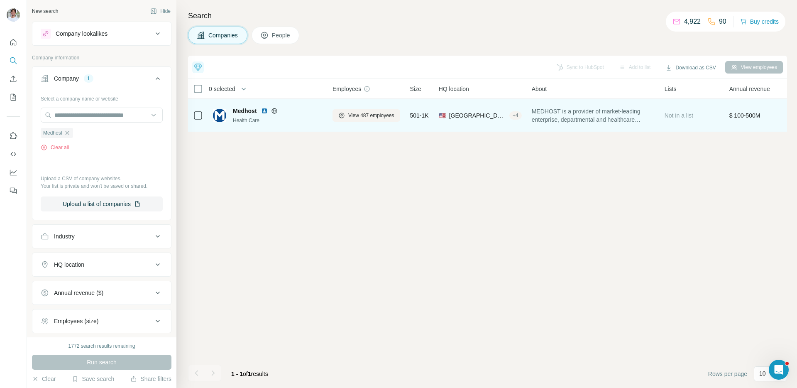
click at [264, 112] on img at bounding box center [264, 111] width 7 height 7
click at [371, 119] on button "View 487 employees" at bounding box center [367, 115] width 68 height 12
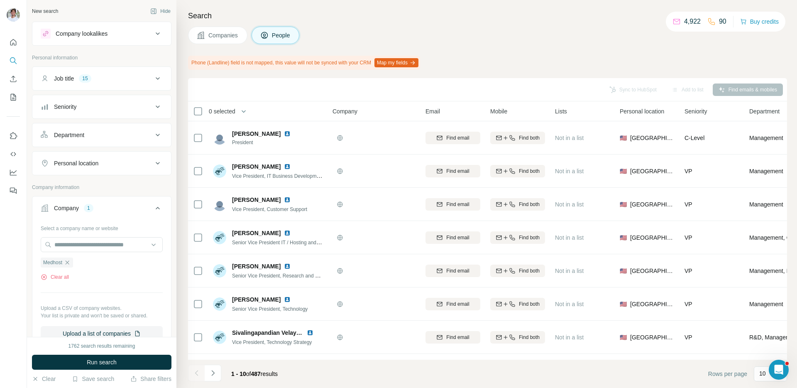
click at [108, 365] on span "Run search" at bounding box center [102, 362] width 30 height 8
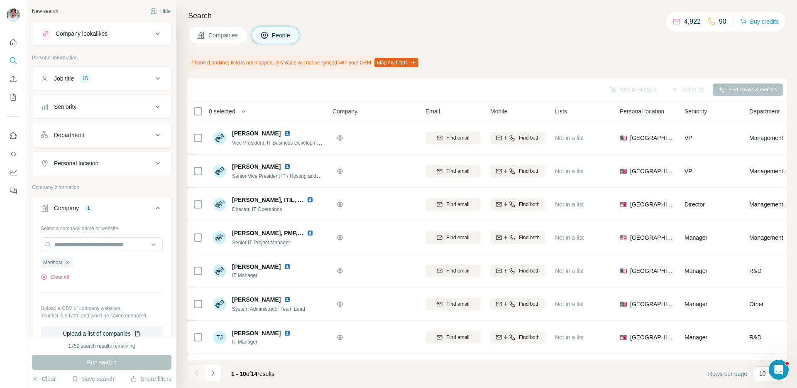
click at [428, 21] on h4 "Search" at bounding box center [487, 16] width 599 height 12
click at [423, 23] on div "Search Companies People Phone (Landline) field is not mapped, this value will n…" at bounding box center [487, 194] width 621 height 388
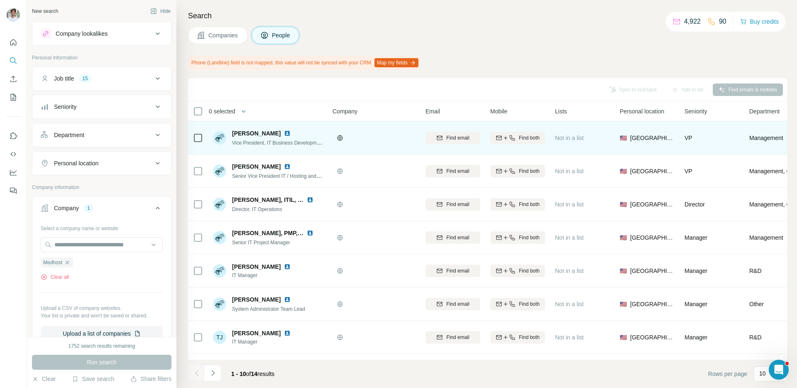
click at [284, 132] on img at bounding box center [287, 133] width 7 height 7
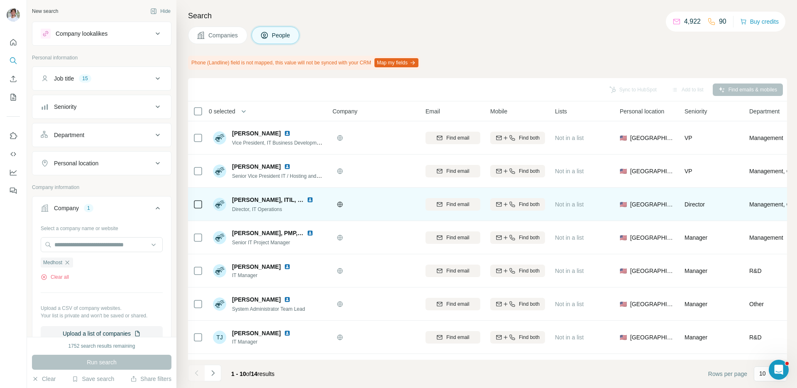
drag, startPoint x: 271, startPoint y: 166, endPoint x: 291, endPoint y: 198, distance: 37.7
click at [284, 166] on img at bounding box center [287, 166] width 7 height 7
click at [307, 200] on img at bounding box center [310, 199] width 7 height 7
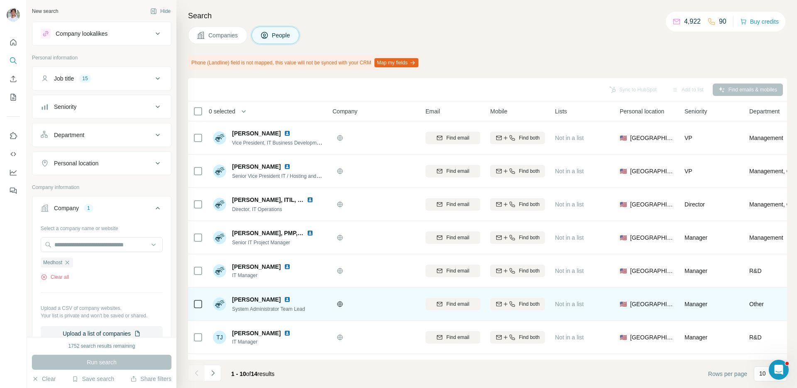
scroll to position [94, 0]
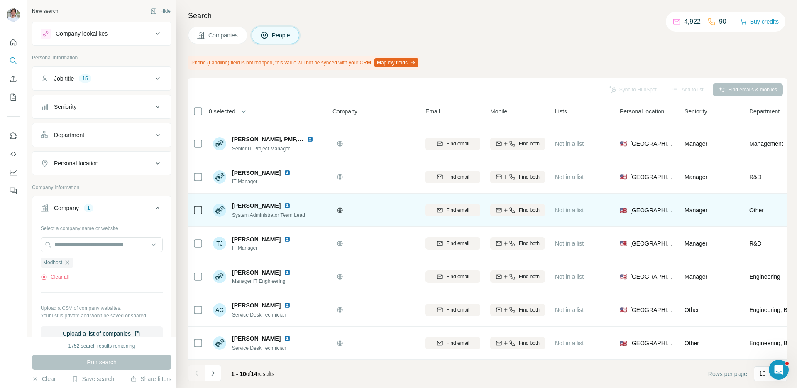
click at [280, 209] on div "Taylor Walker" at bounding box center [268, 205] width 73 height 8
click at [284, 204] on img at bounding box center [287, 205] width 7 height 7
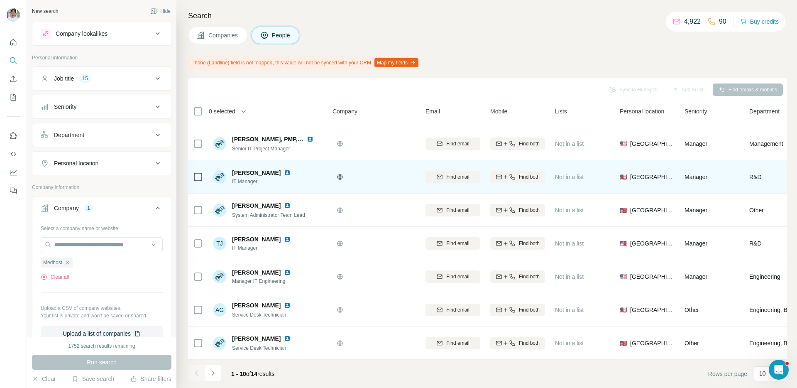
click at [284, 171] on img at bounding box center [287, 172] width 7 height 7
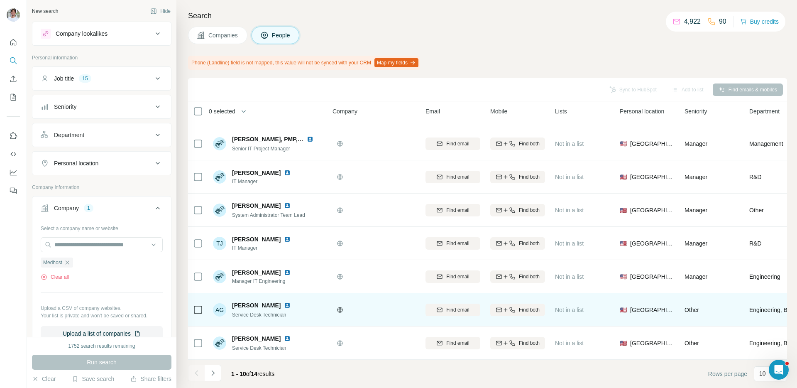
click at [284, 304] on img at bounding box center [287, 305] width 7 height 7
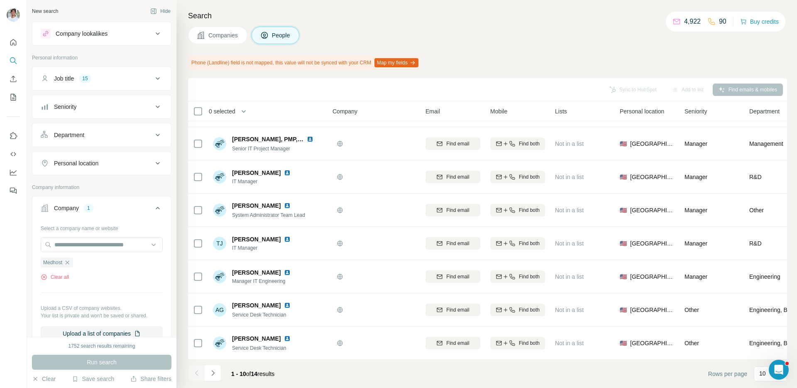
click at [381, 15] on h4 "Search" at bounding box center [487, 16] width 599 height 12
click at [70, 263] on icon "button" at bounding box center [67, 262] width 7 height 7
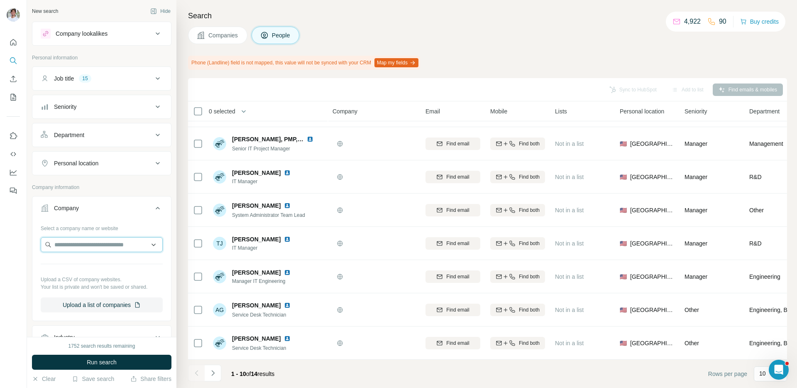
click at [91, 246] on input "text" at bounding box center [102, 244] width 122 height 15
paste input "*******"
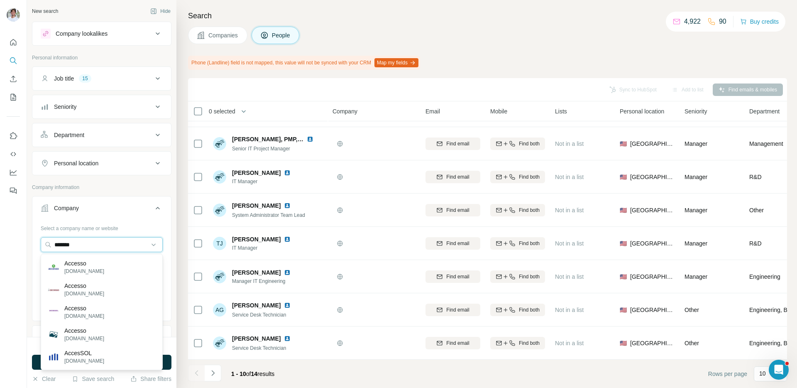
type input "*******"
click at [94, 261] on p "Accesso" at bounding box center [84, 263] width 40 height 8
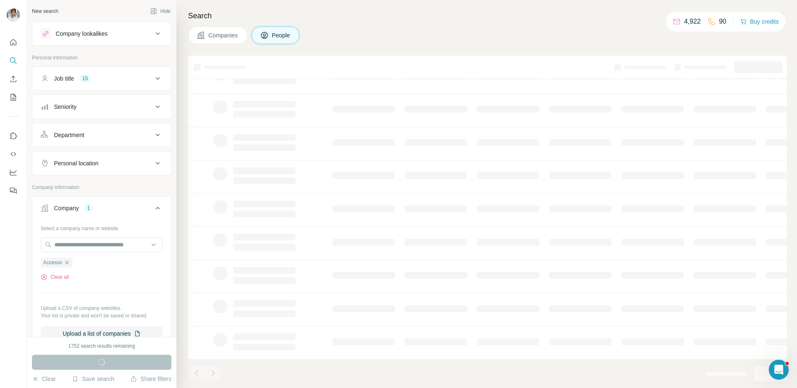
click at [98, 363] on div "Run search" at bounding box center [102, 362] width 140 height 15
click at [358, 35] on div "Companies People" at bounding box center [487, 35] width 599 height 17
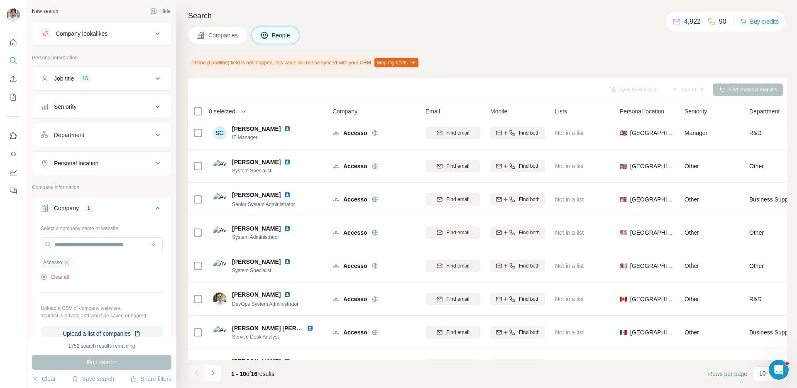
scroll to position [94, 0]
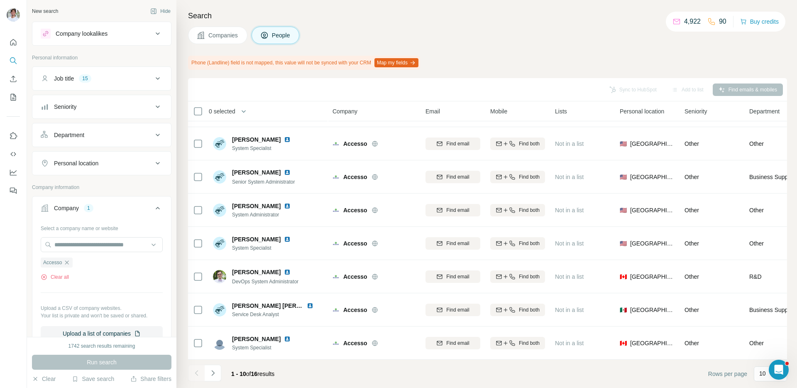
click at [220, 34] on span "Companies" at bounding box center [224, 35] width 30 height 8
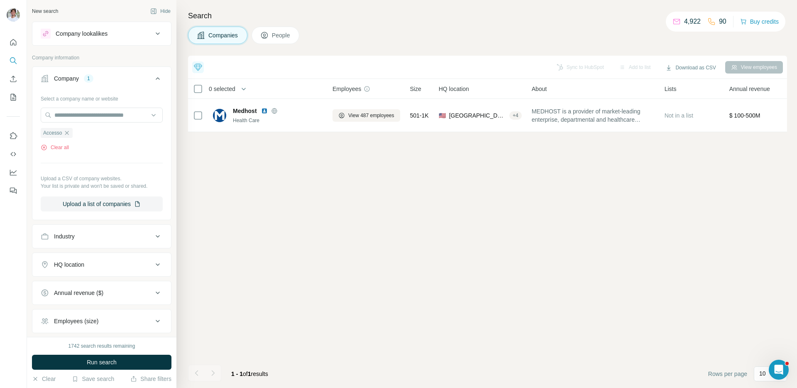
scroll to position [0, 0]
click at [106, 360] on span "Run search" at bounding box center [102, 362] width 30 height 8
click at [345, 12] on h4 "Search" at bounding box center [487, 16] width 599 height 12
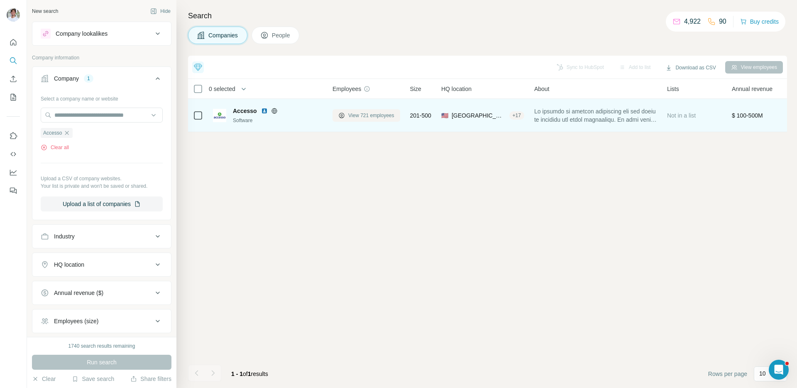
click at [380, 117] on span "View 721 employees" at bounding box center [371, 115] width 46 height 7
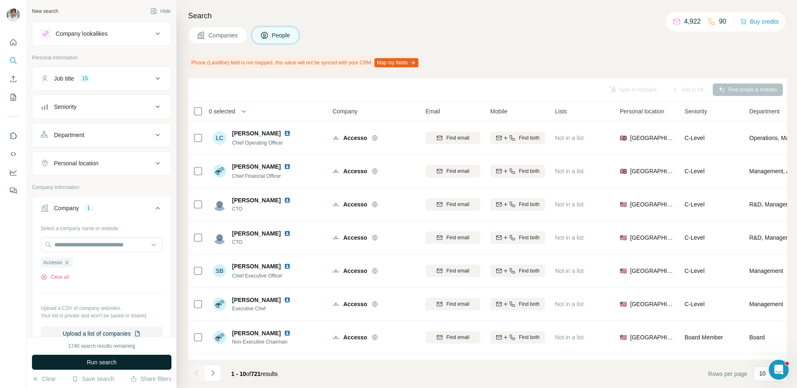
click at [137, 357] on button "Run search" at bounding box center [102, 362] width 140 height 15
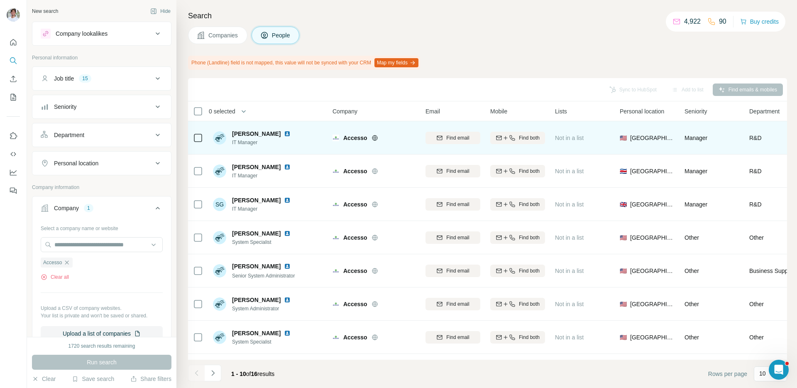
click at [284, 135] on img at bounding box center [287, 133] width 7 height 7
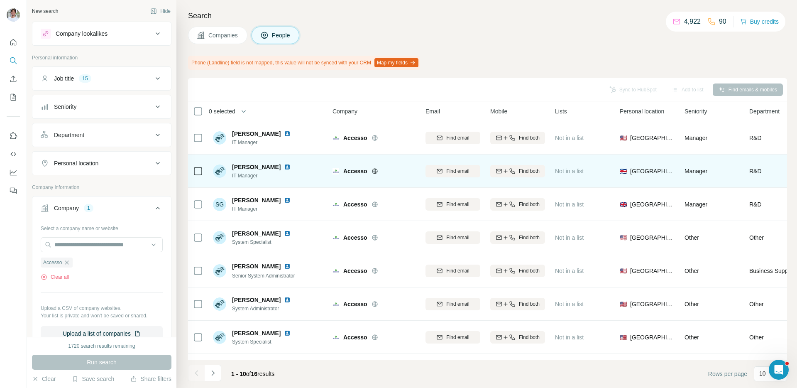
click at [284, 167] on img at bounding box center [287, 167] width 7 height 7
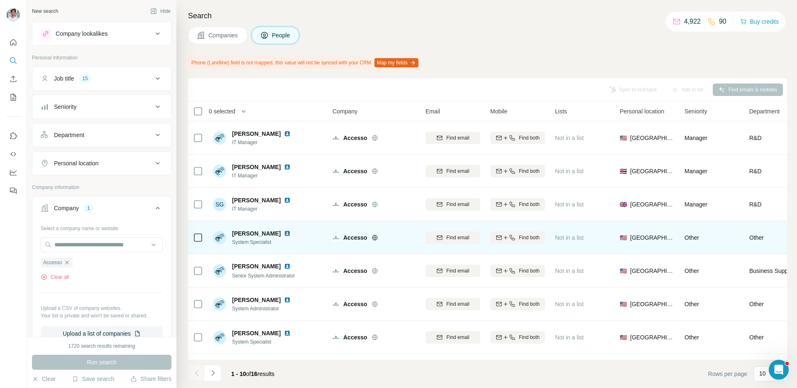
click at [284, 234] on img at bounding box center [287, 233] width 7 height 7
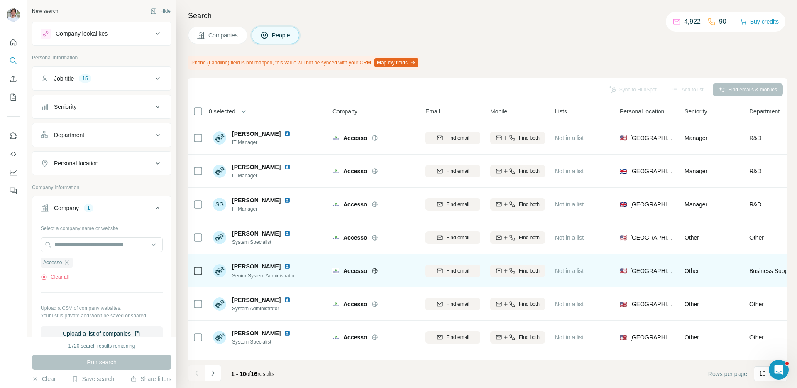
click at [284, 267] on img at bounding box center [287, 266] width 7 height 7
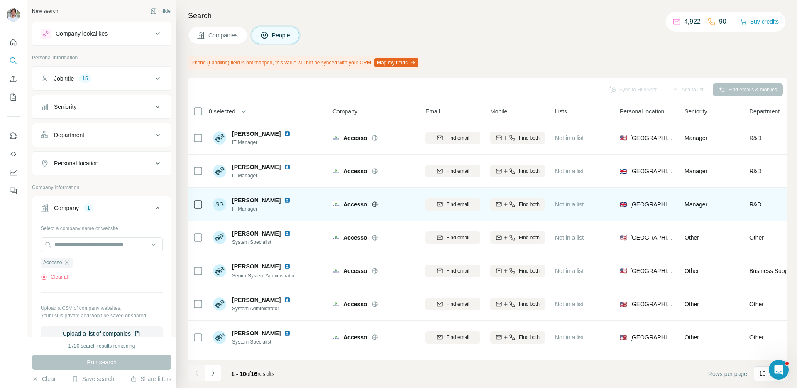
click at [284, 197] on img at bounding box center [287, 200] width 7 height 7
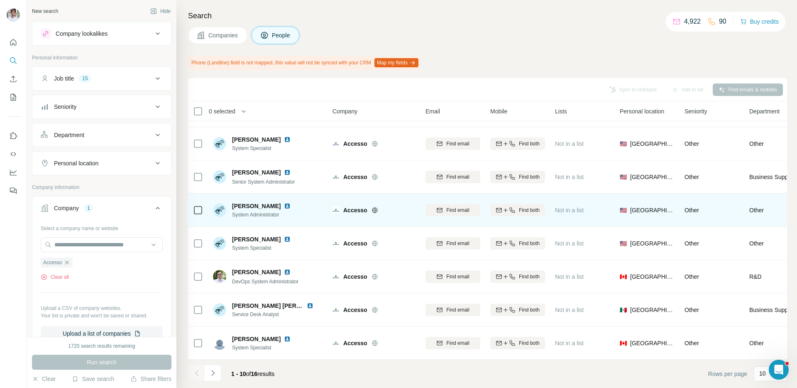
click at [284, 207] on img at bounding box center [287, 206] width 7 height 7
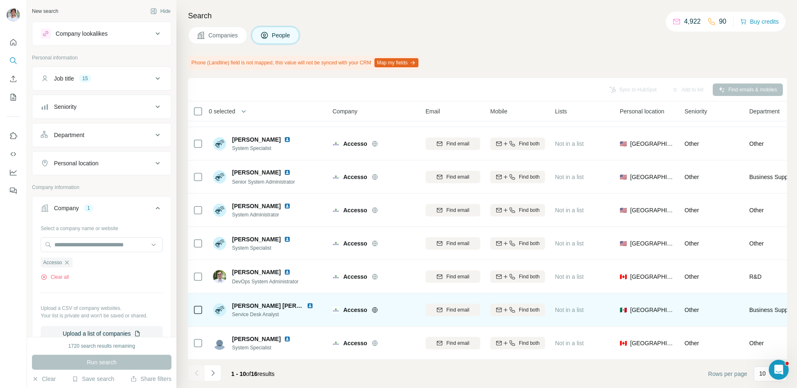
click at [309, 304] on img at bounding box center [310, 305] width 7 height 7
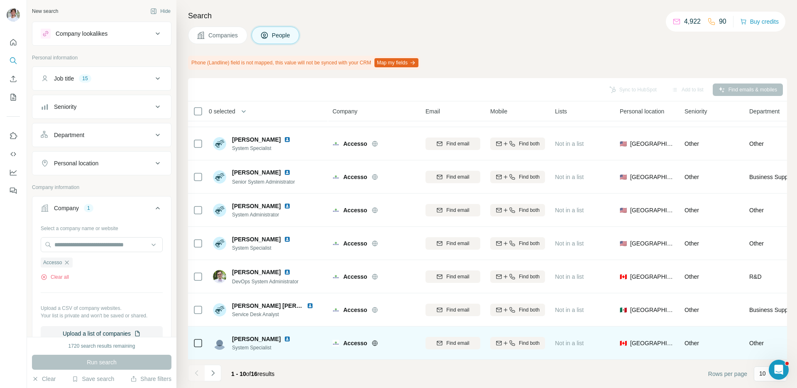
click at [284, 338] on img at bounding box center [287, 339] width 7 height 7
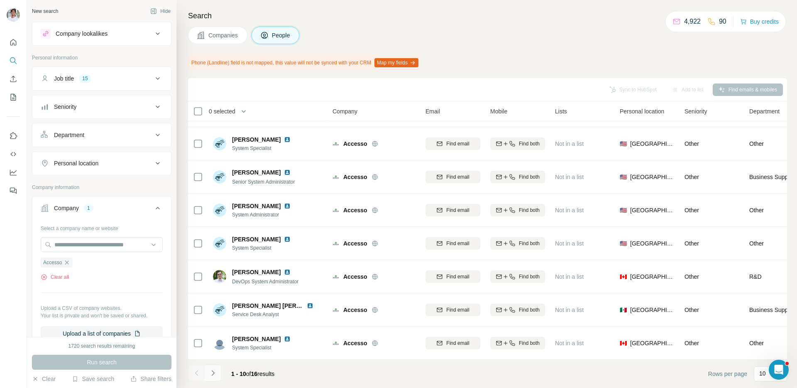
click at [216, 370] on icon "Navigate to next page" at bounding box center [213, 373] width 8 height 8
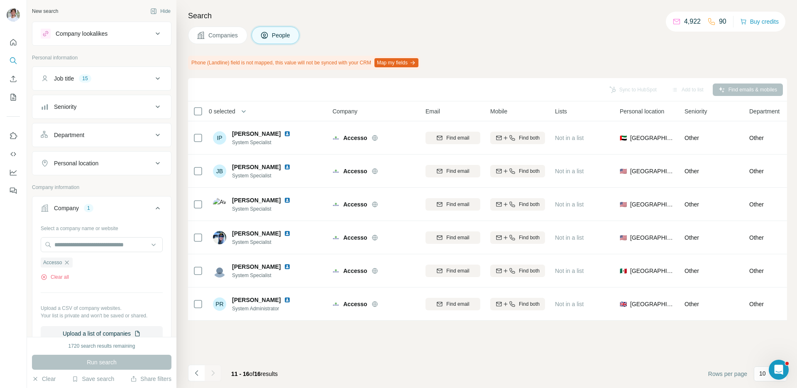
scroll to position [0, 0]
click at [335, 33] on div "Companies People" at bounding box center [487, 35] width 599 height 17
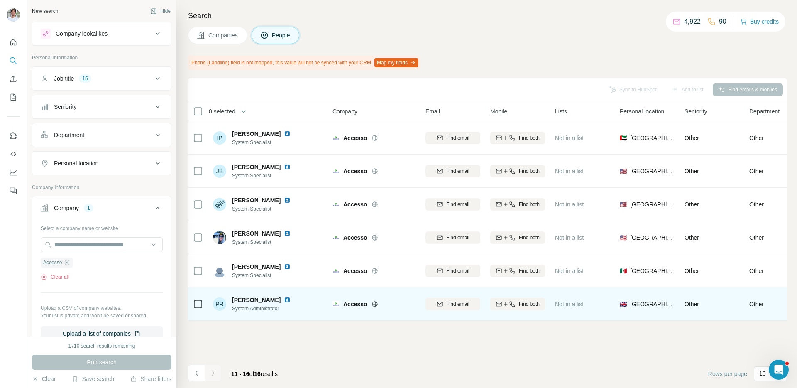
click at [284, 299] on img at bounding box center [287, 300] width 7 height 7
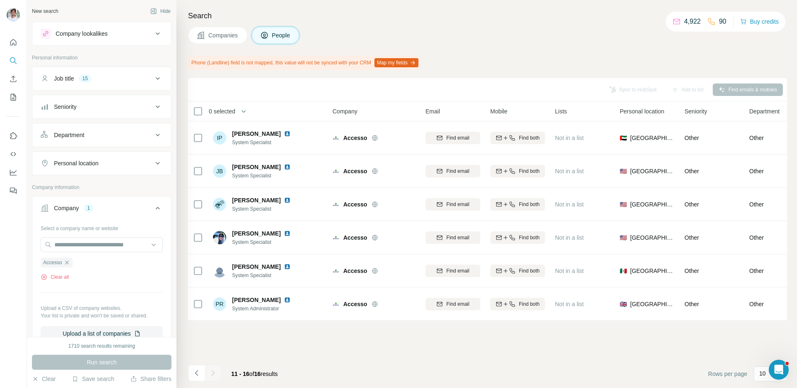
click at [499, 37] on div "Companies People" at bounding box center [487, 35] width 599 height 17
click at [69, 264] on icon "button" at bounding box center [67, 262] width 4 height 4
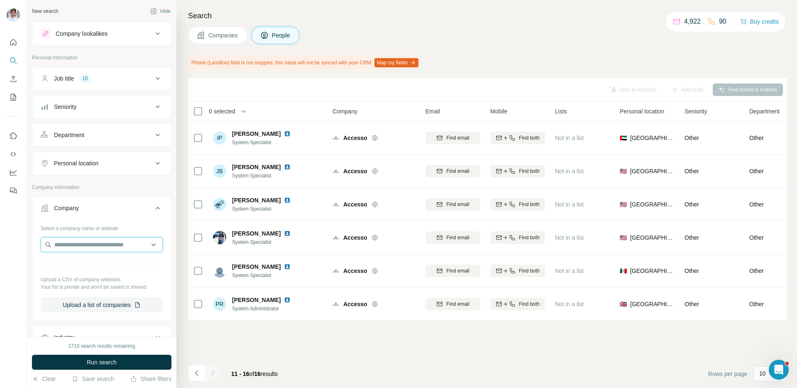
click at [79, 243] on input "text" at bounding box center [102, 244] width 122 height 15
paste input "**********"
type input "**********"
click at [87, 265] on p "Gladstone Institutes" at bounding box center [90, 263] width 52 height 8
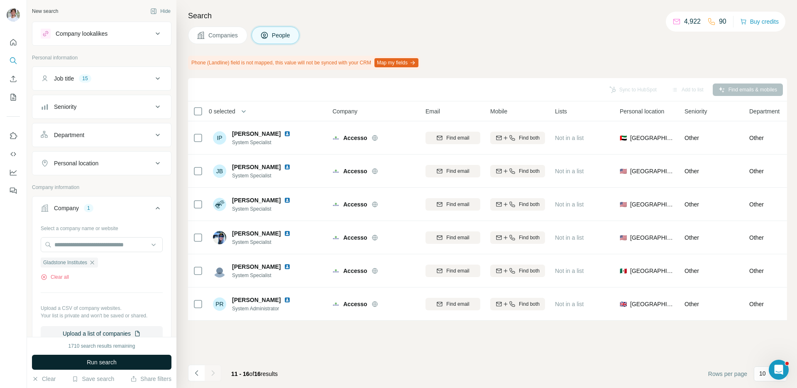
click at [87, 359] on span "Run search" at bounding box center [102, 362] width 30 height 8
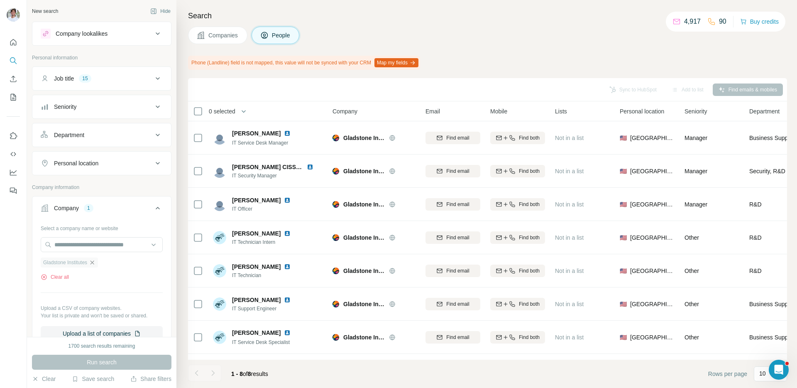
click at [94, 260] on icon "button" at bounding box center [92, 262] width 7 height 7
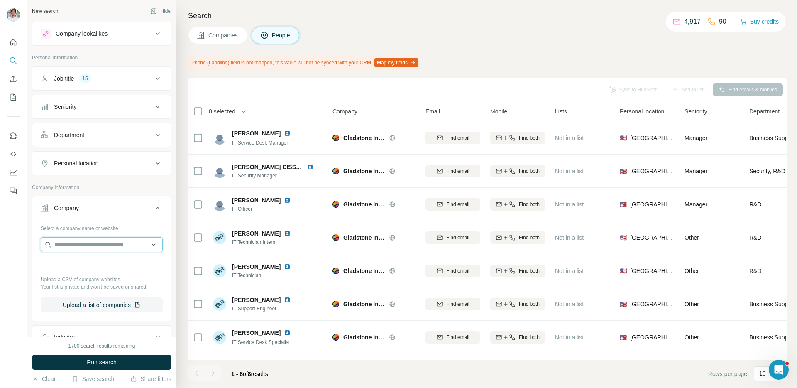
click at [95, 249] on input "text" at bounding box center [102, 244] width 122 height 15
paste input "**********"
type input "**********"
click at [94, 261] on p "Carwow" at bounding box center [84, 263] width 40 height 8
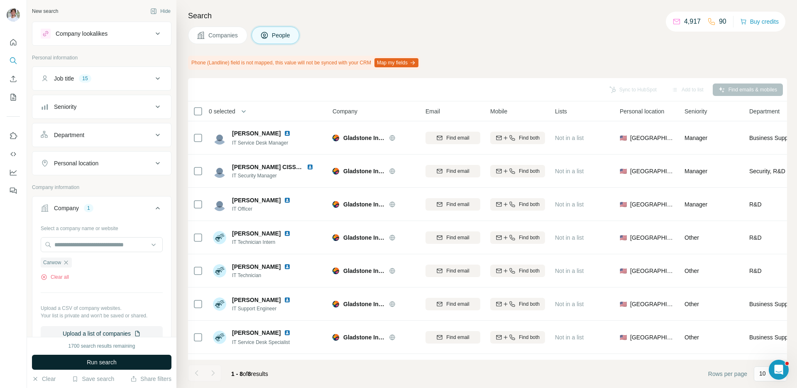
click at [91, 361] on span "Run search" at bounding box center [102, 362] width 30 height 8
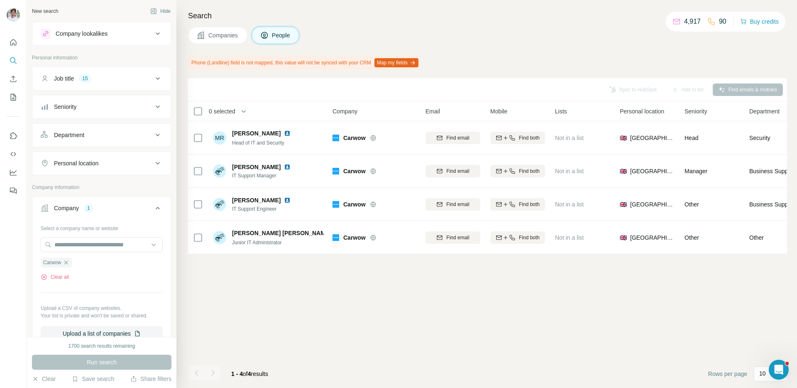
click at [348, 36] on div "Companies People" at bounding box center [487, 35] width 599 height 17
click at [228, 39] on span "Companies" at bounding box center [224, 35] width 30 height 8
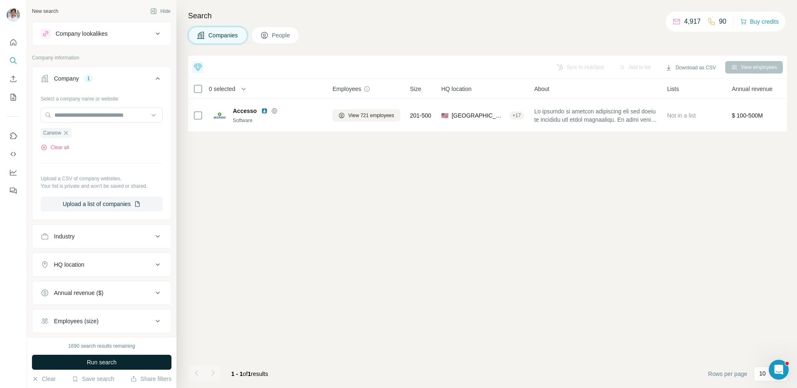
click at [159, 356] on button "Run search" at bounding box center [102, 362] width 140 height 15
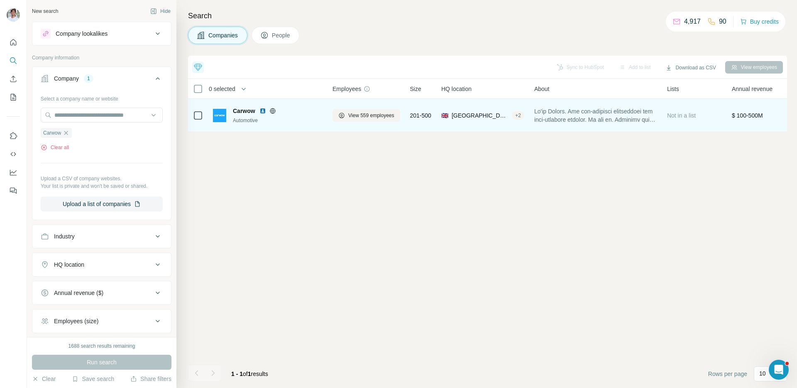
click at [264, 113] on img at bounding box center [263, 111] width 7 height 7
click at [372, 113] on span "View 559 employees" at bounding box center [371, 115] width 46 height 7
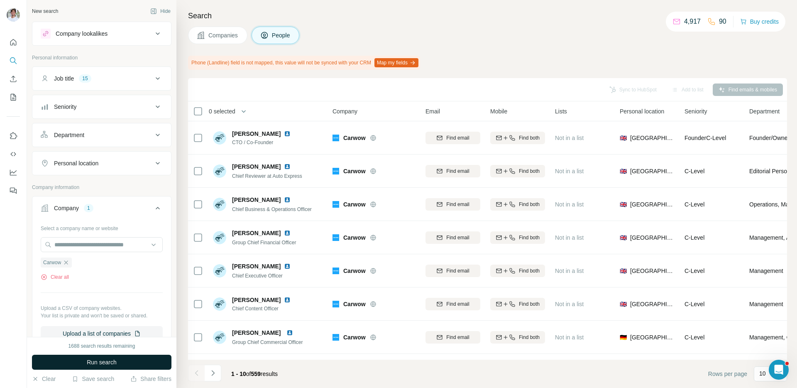
click at [142, 360] on button "Run search" at bounding box center [102, 362] width 140 height 15
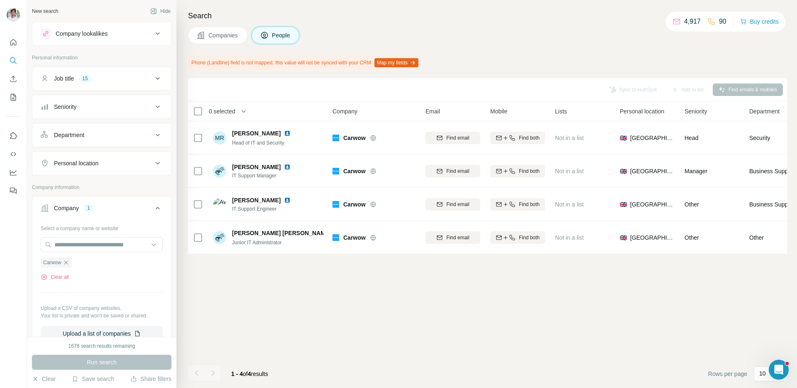
click at [142, 360] on div "Run search" at bounding box center [102, 362] width 140 height 15
click at [66, 263] on icon "button" at bounding box center [66, 262] width 7 height 7
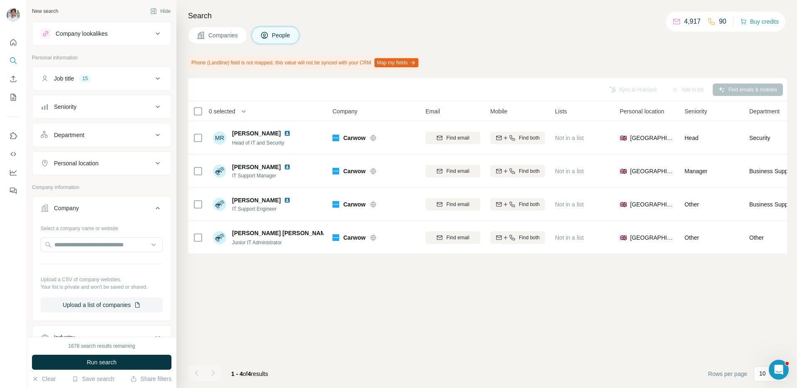
click at [77, 253] on div "Select a company name or website Upload a CSV of company websites. Your list is…" at bounding box center [102, 266] width 122 height 91
click at [86, 243] on input "text" at bounding box center [102, 244] width 122 height 15
paste input "**********"
type input "**********"
click at [101, 266] on div "Synpulse synpulse.com" at bounding box center [102, 267] width 118 height 22
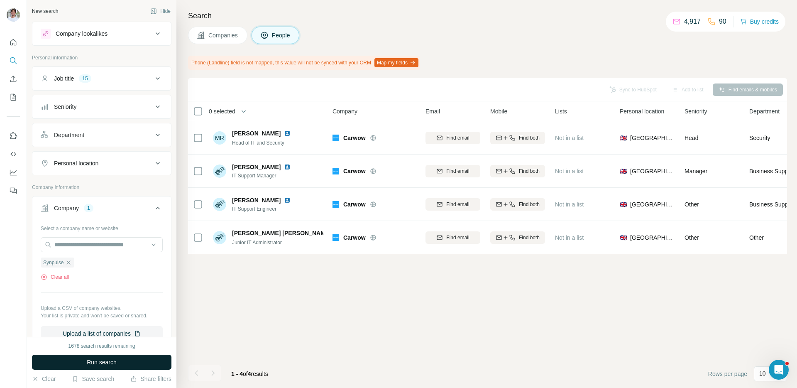
click at [101, 365] on span "Run search" at bounding box center [102, 362] width 30 height 8
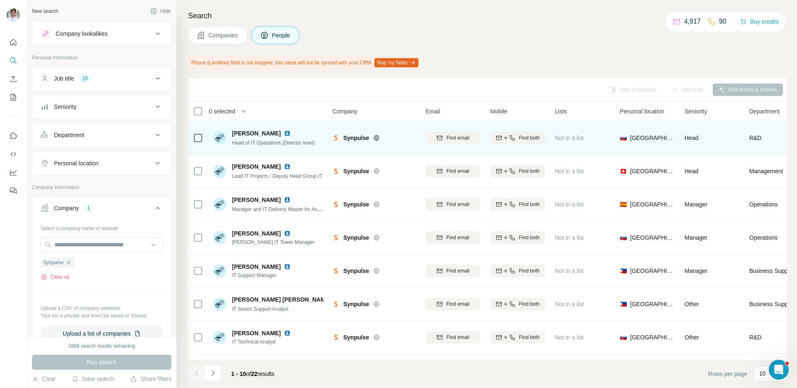
click at [284, 134] on img at bounding box center [287, 133] width 7 height 7
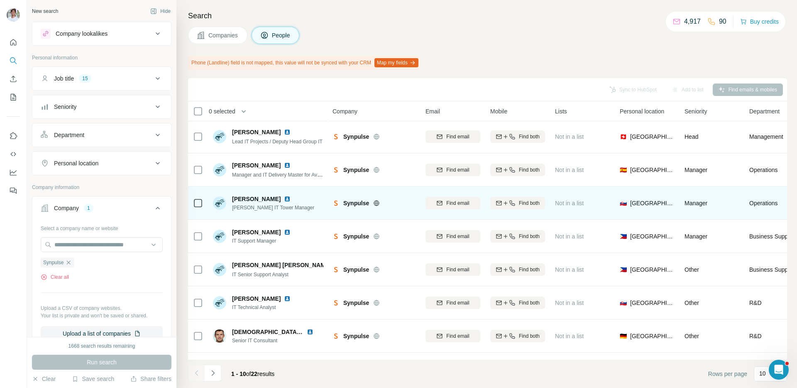
scroll to position [34, 0]
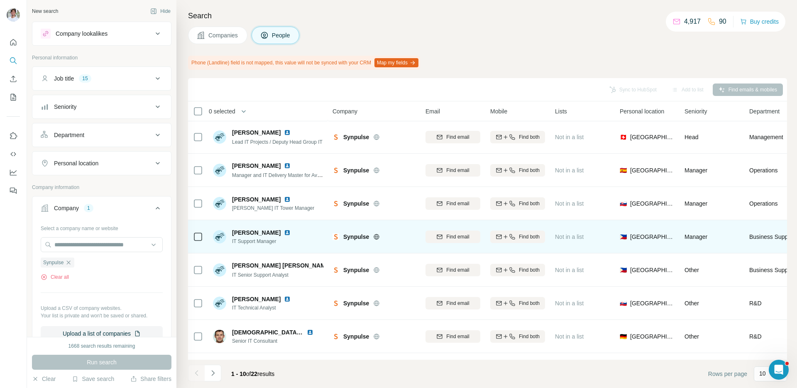
click at [284, 231] on img at bounding box center [287, 232] width 7 height 7
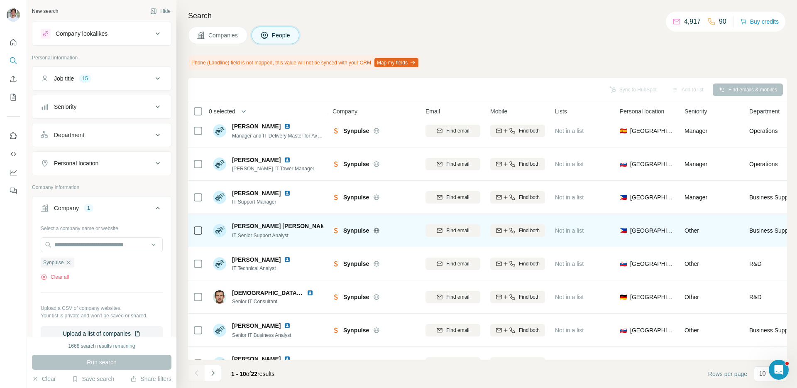
click at [335, 226] on img at bounding box center [338, 226] width 7 height 7
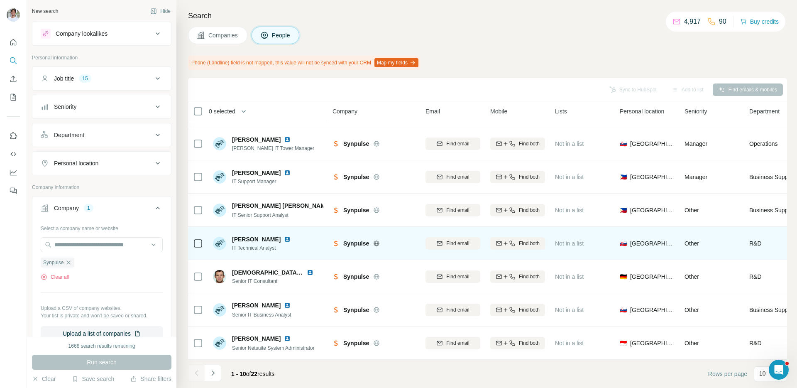
click at [284, 239] on img at bounding box center [287, 239] width 7 height 7
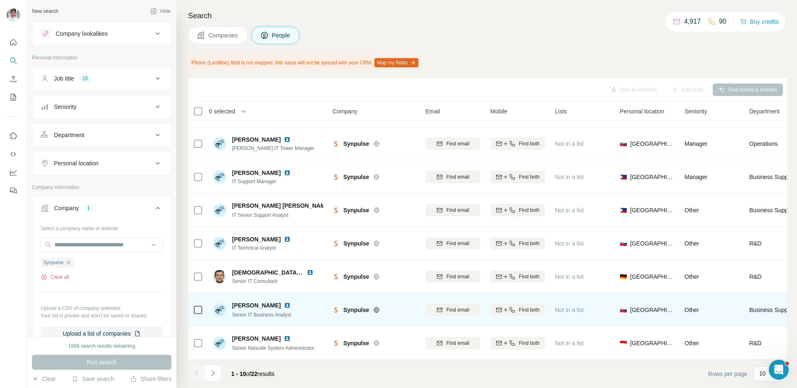
click at [284, 303] on img at bounding box center [287, 305] width 7 height 7
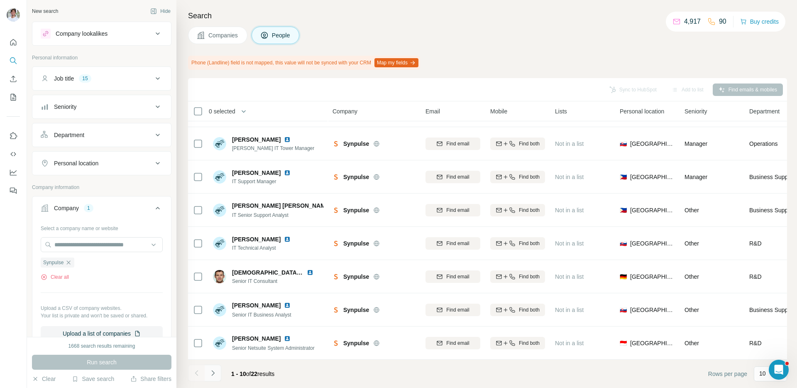
click at [217, 365] on button "Navigate to next page" at bounding box center [213, 373] width 17 height 17
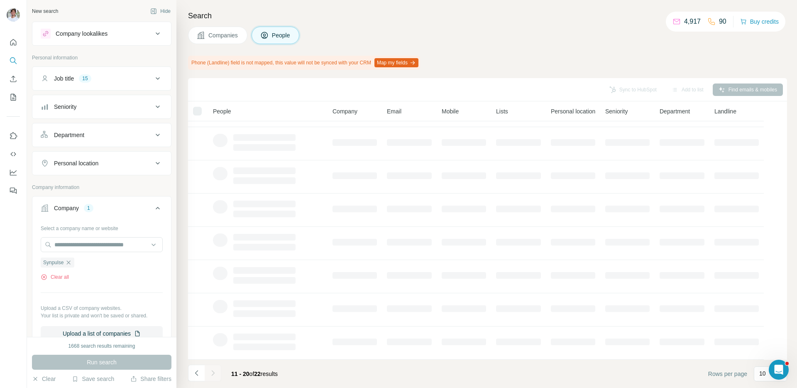
scroll to position [0, 0]
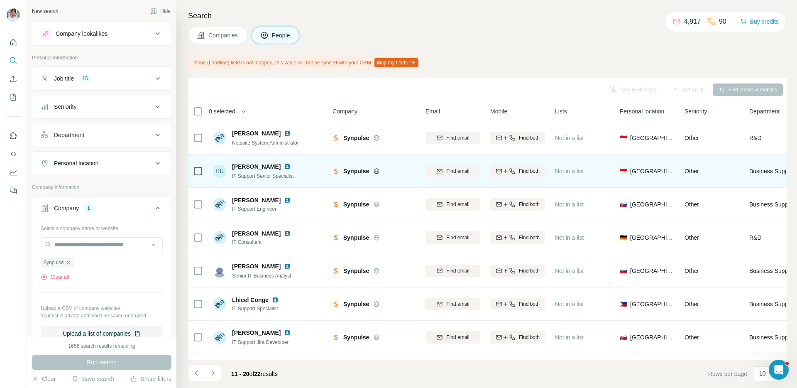
click at [284, 167] on img at bounding box center [287, 166] width 7 height 7
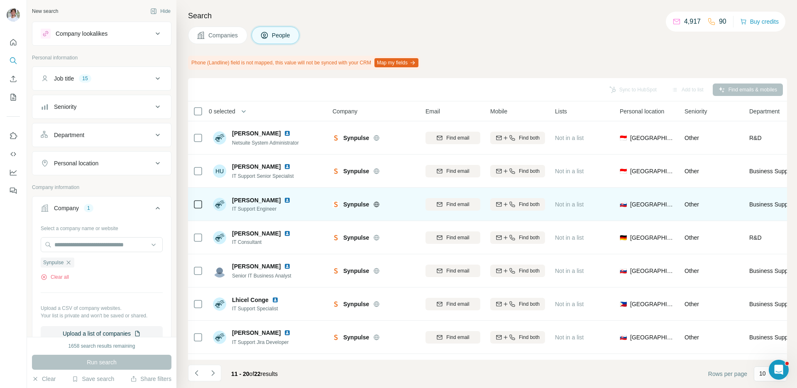
click at [284, 200] on img at bounding box center [287, 200] width 7 height 7
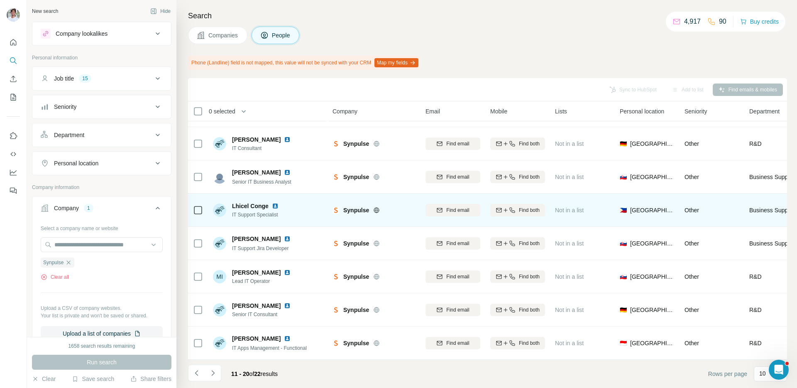
click at [276, 206] on img at bounding box center [275, 206] width 7 height 7
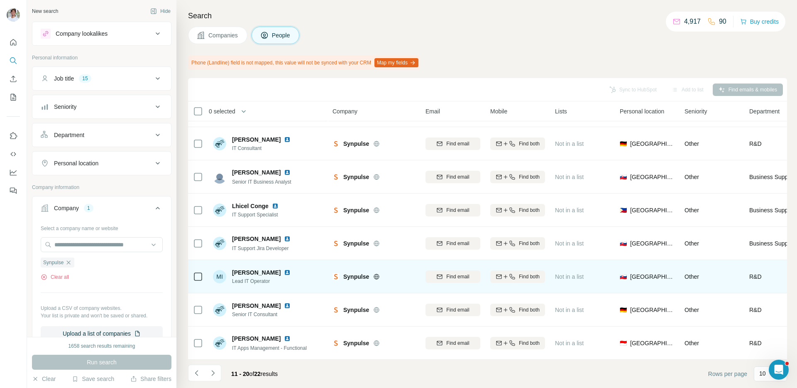
click at [284, 272] on img at bounding box center [287, 272] width 7 height 7
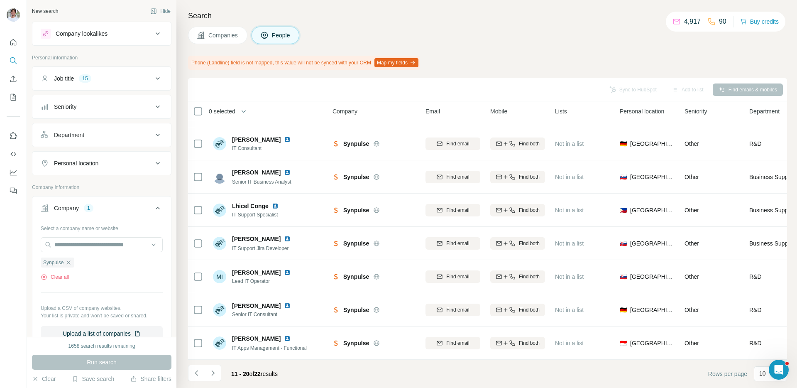
click at [216, 375] on icon "Navigate to next page" at bounding box center [213, 373] width 8 height 8
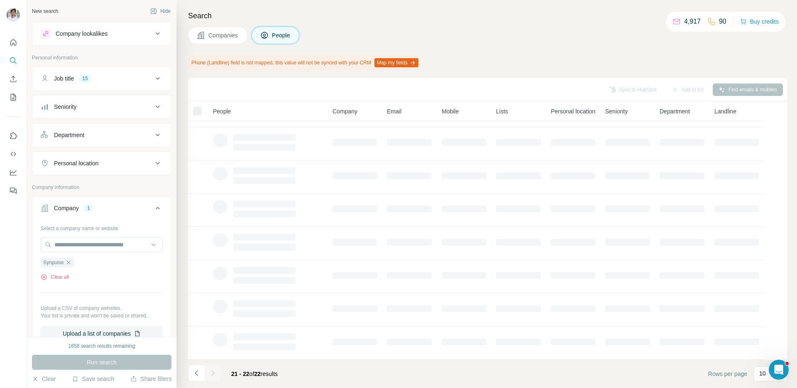
scroll to position [0, 0]
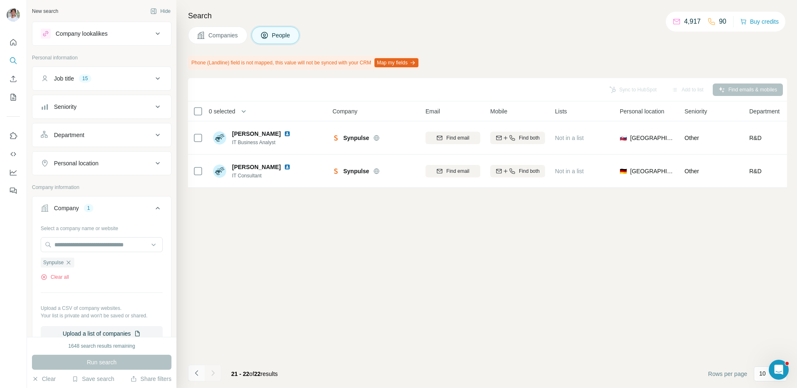
click at [196, 372] on icon "Navigate to previous page" at bounding box center [197, 373] width 8 height 8
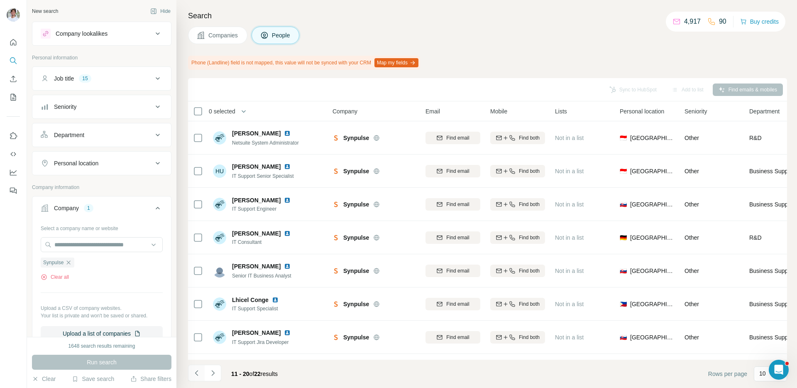
click at [196, 372] on icon "Navigate to previous page" at bounding box center [197, 373] width 8 height 8
click at [196, 372] on div at bounding box center [196, 373] width 17 height 17
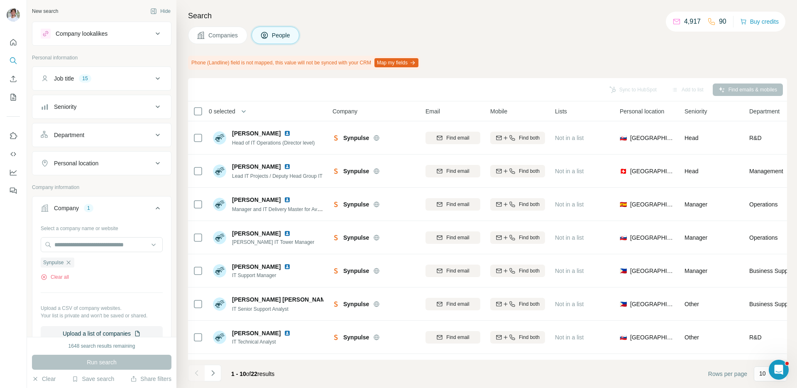
click at [332, 27] on div "Companies People" at bounding box center [487, 35] width 599 height 17
click at [73, 261] on div "Synpulse" at bounding box center [58, 263] width 34 height 10
click at [80, 247] on input "text" at bounding box center [102, 244] width 122 height 15
click at [78, 233] on div "Select a company name or website Synpulse Clear all Upload a CSV of company web…" at bounding box center [102, 281] width 122 height 120
click at [71, 262] on icon "button" at bounding box center [68, 262] width 7 height 7
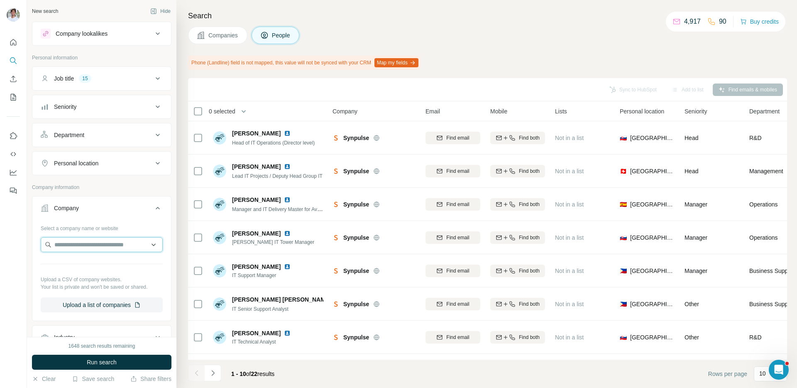
click at [81, 243] on input "text" at bounding box center [102, 244] width 122 height 15
type input "**********"
click at [93, 266] on p "Leapsome" at bounding box center [84, 263] width 40 height 8
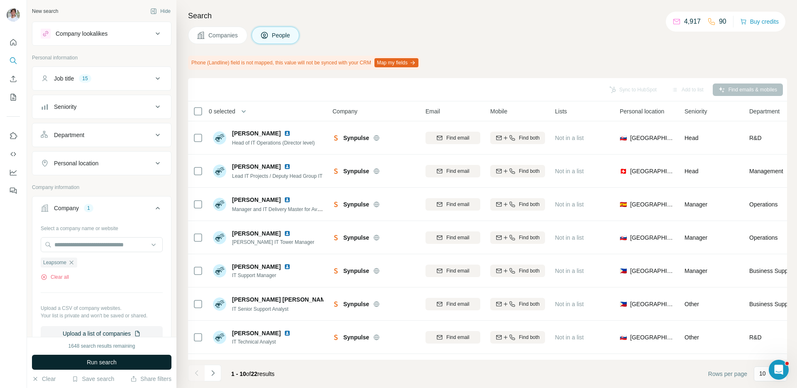
click at [90, 358] on span "Run search" at bounding box center [102, 362] width 30 height 8
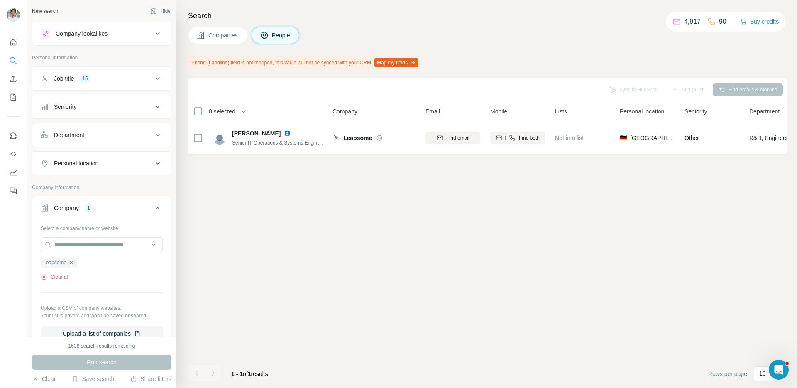
click at [224, 28] on button "Companies" at bounding box center [217, 35] width 59 height 17
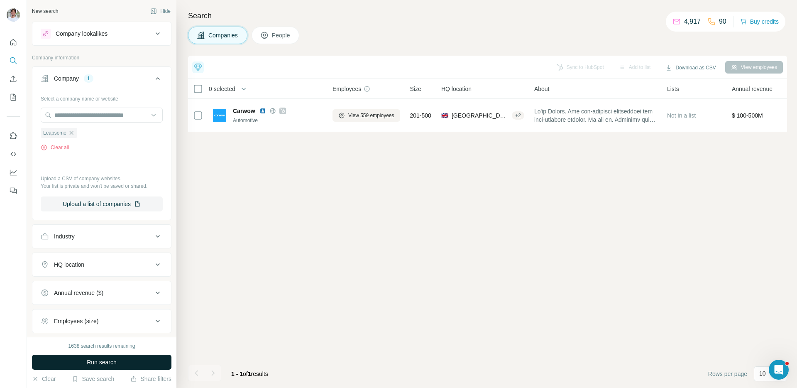
click at [130, 361] on button "Run search" at bounding box center [102, 362] width 140 height 15
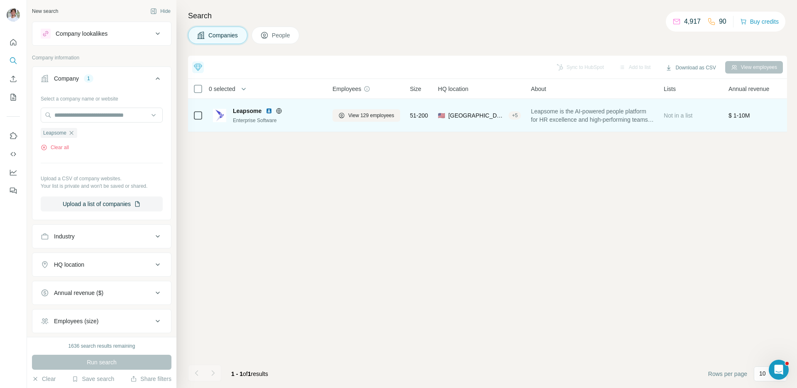
click at [269, 113] on img at bounding box center [269, 111] width 7 height 7
click at [363, 110] on button "View 129 employees" at bounding box center [367, 115] width 68 height 12
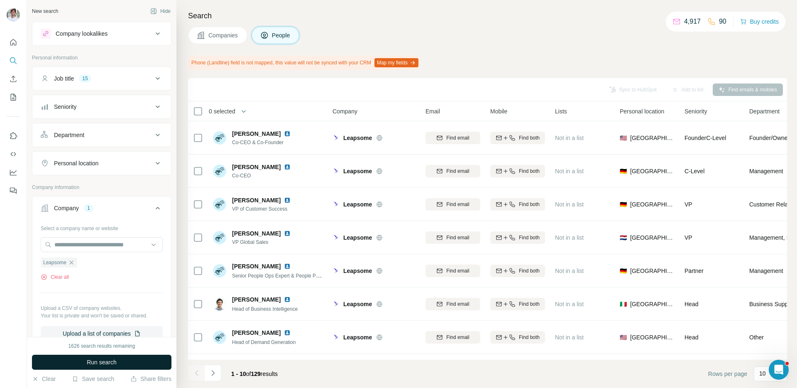
click at [101, 364] on span "Run search" at bounding box center [102, 362] width 30 height 8
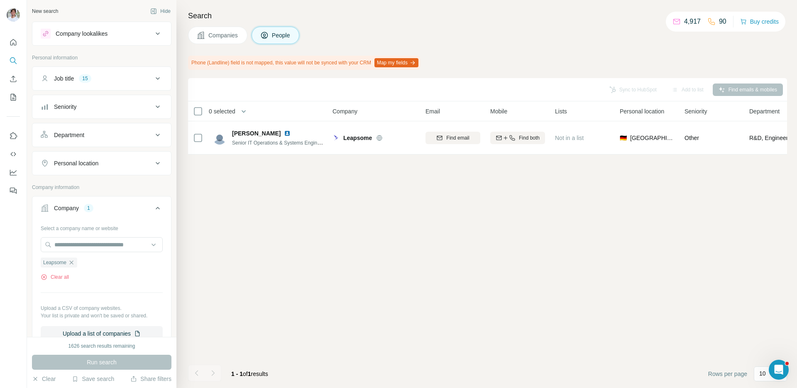
click at [101, 364] on div "Run search" at bounding box center [102, 362] width 140 height 15
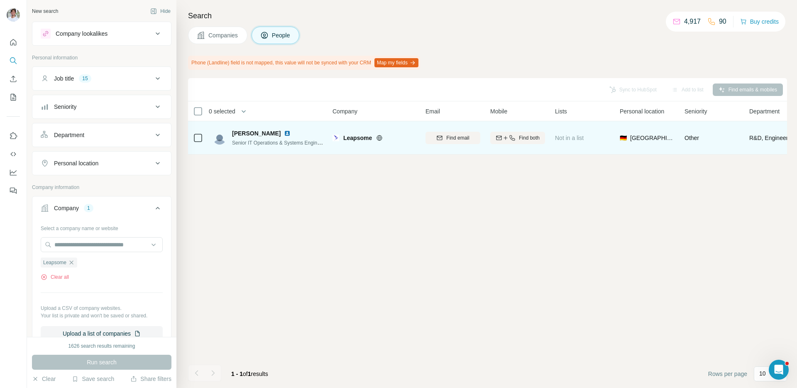
click at [284, 134] on img at bounding box center [287, 133] width 7 height 7
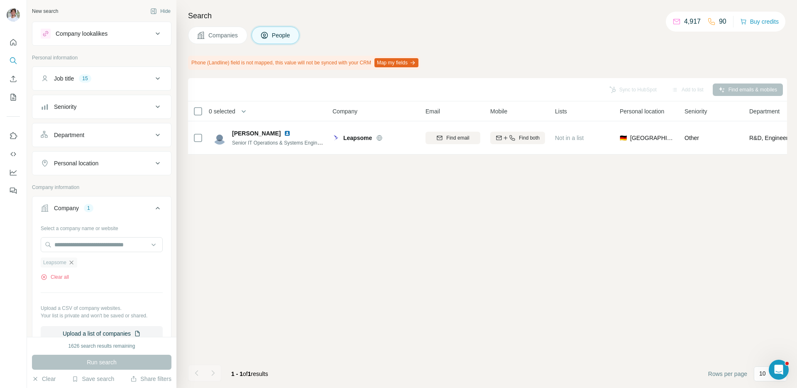
click at [74, 264] on icon "button" at bounding box center [71, 262] width 7 height 7
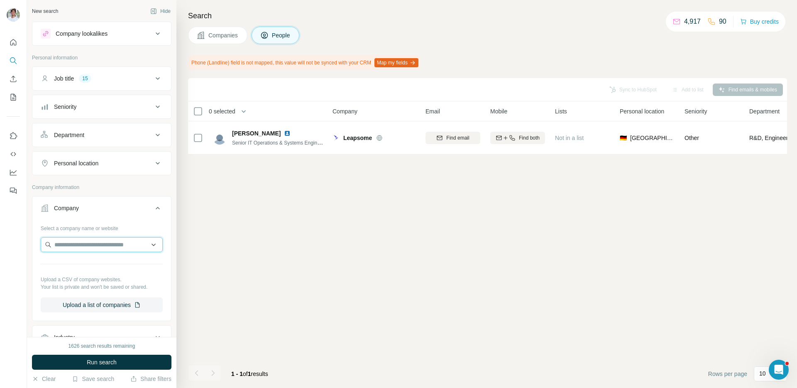
click at [92, 240] on input "text" at bounding box center [102, 244] width 122 height 15
paste input "**********"
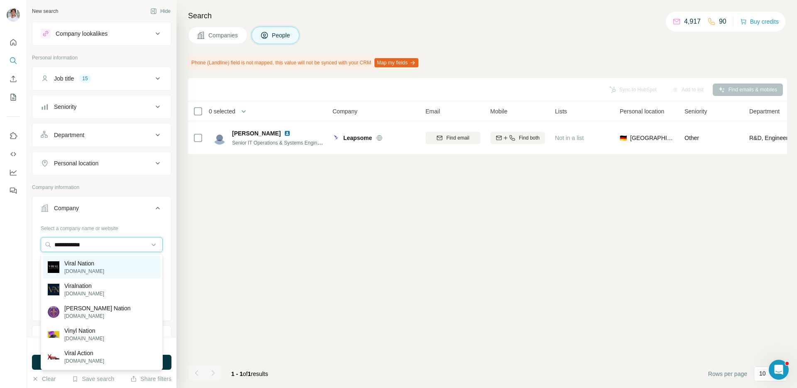
type input "**********"
click at [92, 261] on p "Viral Nation" at bounding box center [84, 263] width 40 height 8
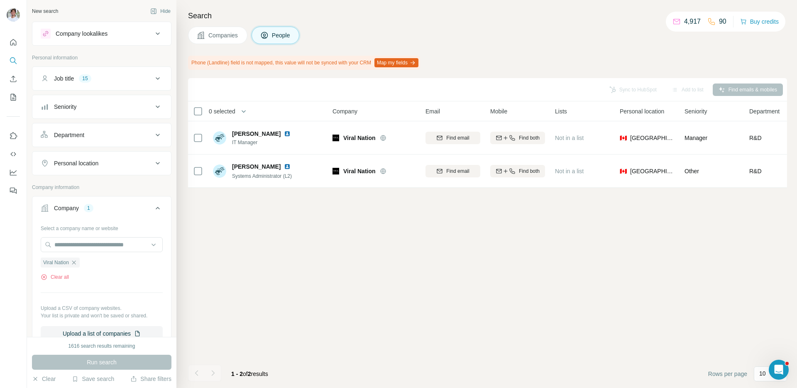
click at [229, 39] on button "Companies" at bounding box center [217, 35] width 59 height 17
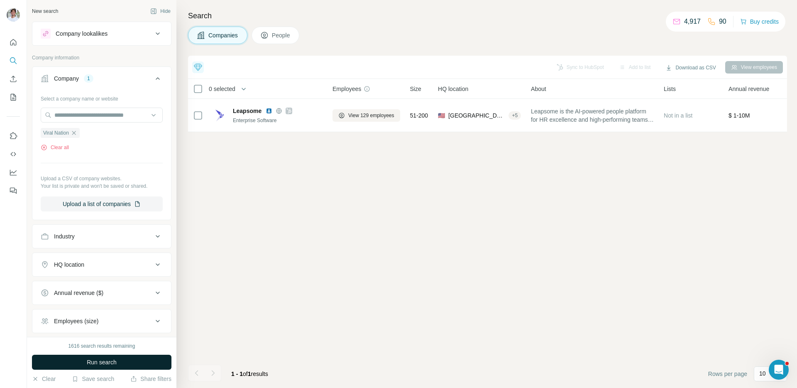
click at [150, 356] on button "Run search" at bounding box center [102, 362] width 140 height 15
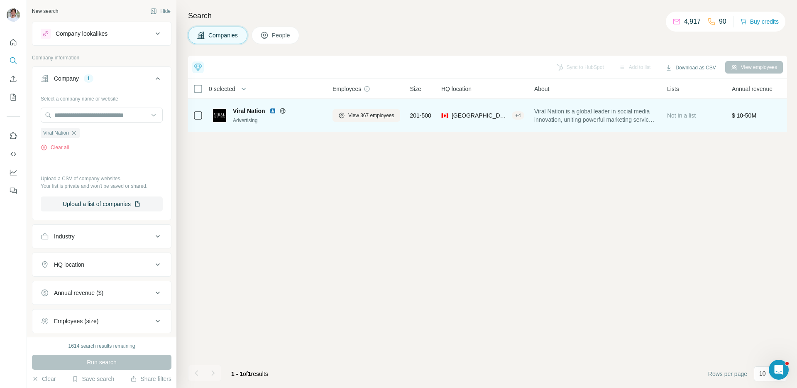
click at [272, 109] on img at bounding box center [273, 111] width 7 height 7
click at [375, 112] on span "View 367 employees" at bounding box center [371, 115] width 46 height 7
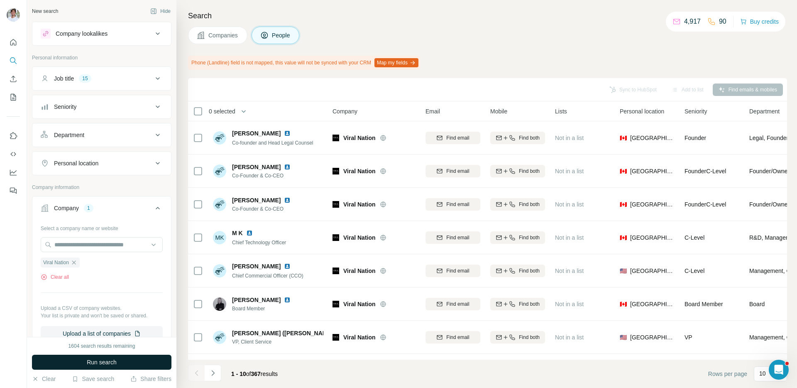
click at [132, 361] on button "Run search" at bounding box center [102, 362] width 140 height 15
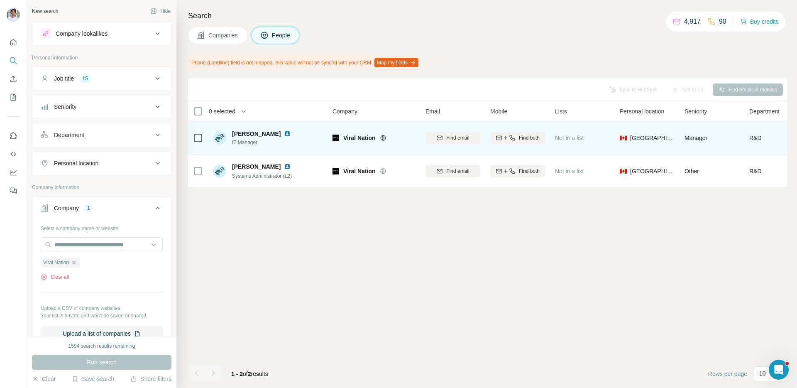
click at [284, 135] on img at bounding box center [287, 133] width 7 height 7
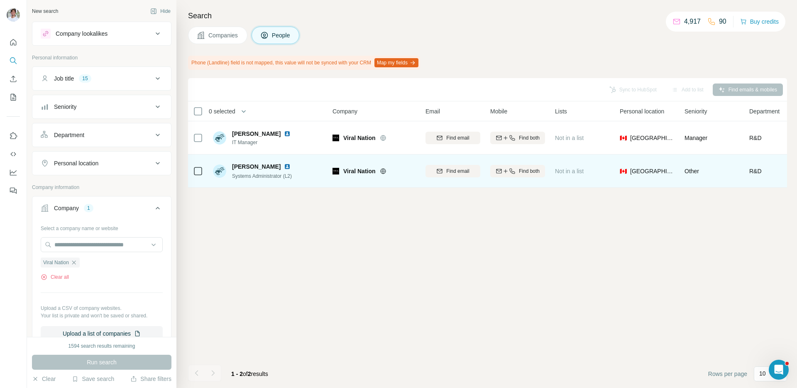
click at [284, 164] on img at bounding box center [287, 166] width 7 height 7
